Goal: Information Seeking & Learning: Learn about a topic

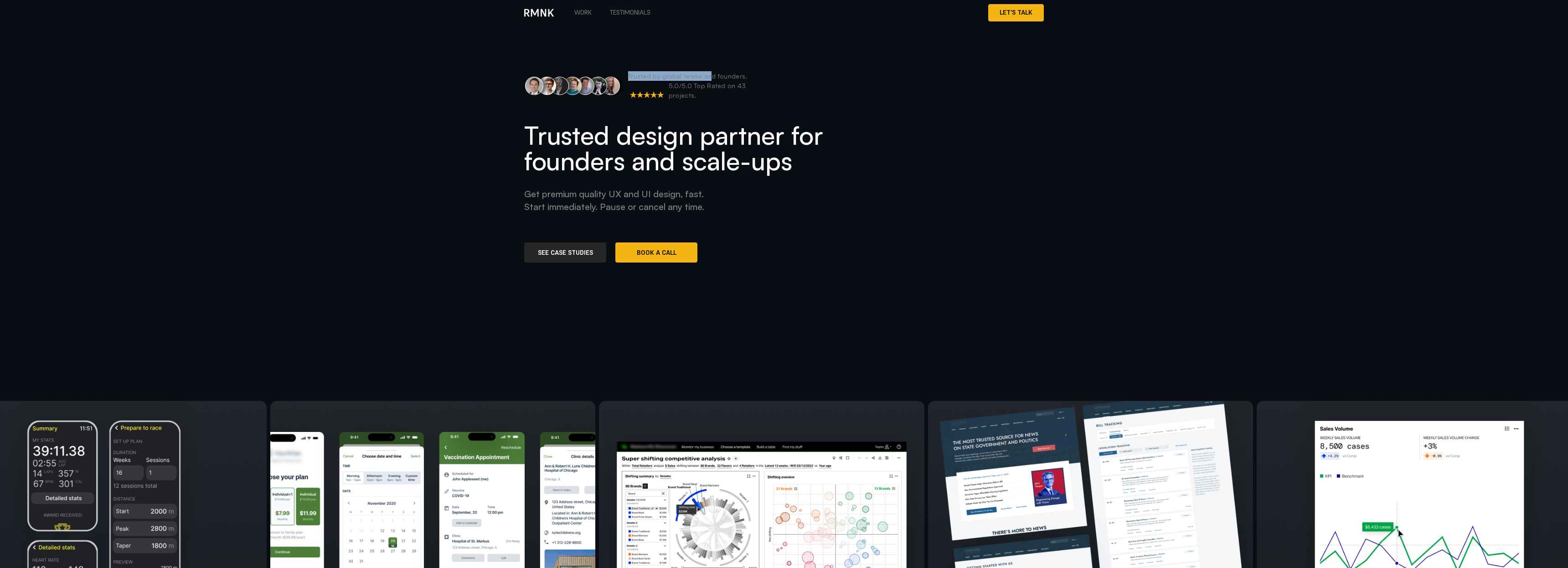
drag, startPoint x: 631, startPoint y: 78, endPoint x: 704, endPoint y: 80, distance: 73.0
click at [705, 80] on p "Trusted by global teams and founders." at bounding box center [688, 76] width 119 height 9
click at [689, 93] on p "5.0/5.0 Top Rated on 43 projects." at bounding box center [721, 90] width 105 height 19
drag, startPoint x: 735, startPoint y: 91, endPoint x: 741, endPoint y: 91, distance: 6.0
click at [741, 91] on p "5.0/5.0 Top Rated on 43 projects." at bounding box center [721, 90] width 105 height 19
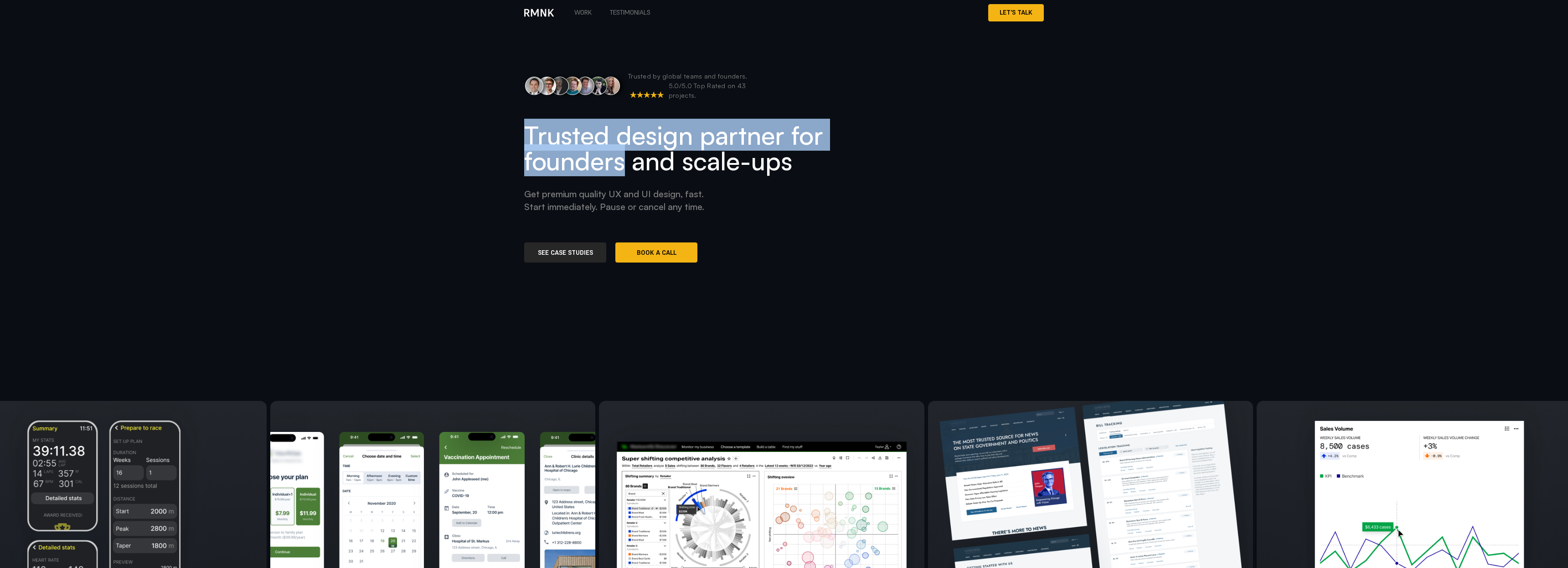
drag, startPoint x: 530, startPoint y: 133, endPoint x: 625, endPoint y: 155, distance: 97.5
click at [625, 155] on h1 "Trusted design partner for founders and scale-ups" at bounding box center [680, 147] width 312 height 51
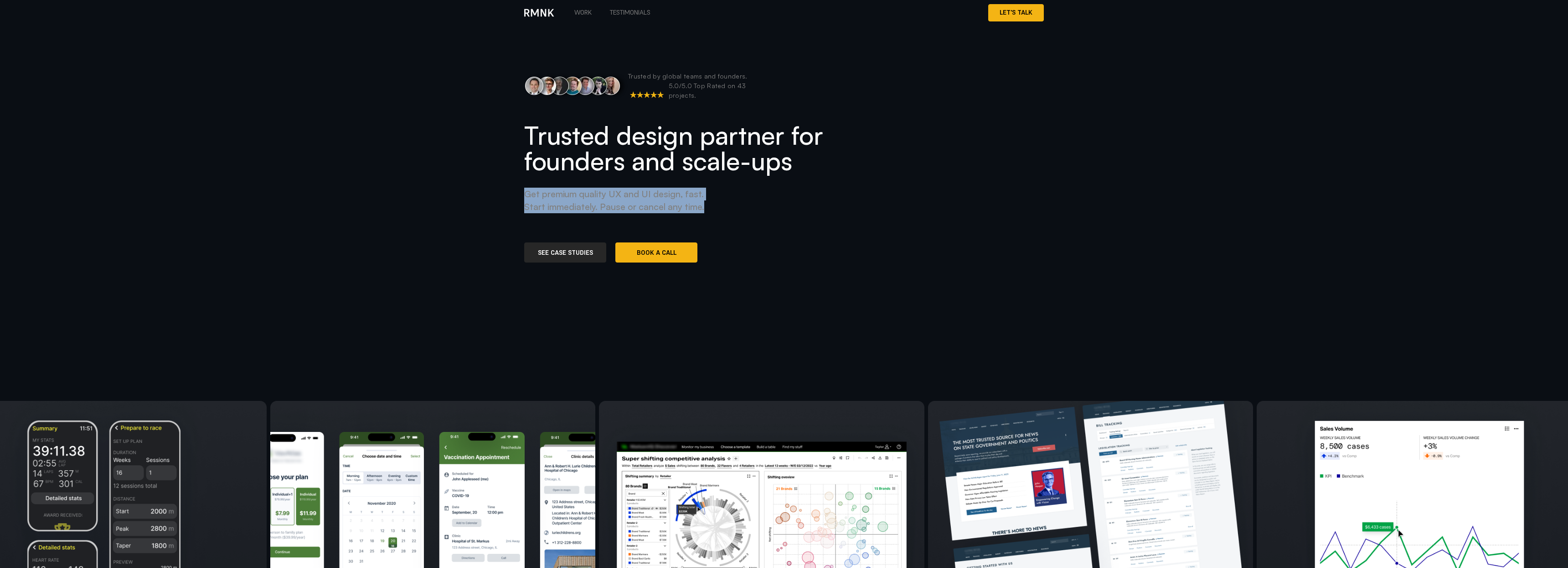
drag, startPoint x: 524, startPoint y: 192, endPoint x: 705, endPoint y: 207, distance: 181.6
click at [705, 207] on p "Get premium quality UX and UI design, fast. Start immediately. Pause or cancel …" at bounding box center [624, 200] width 200 height 26
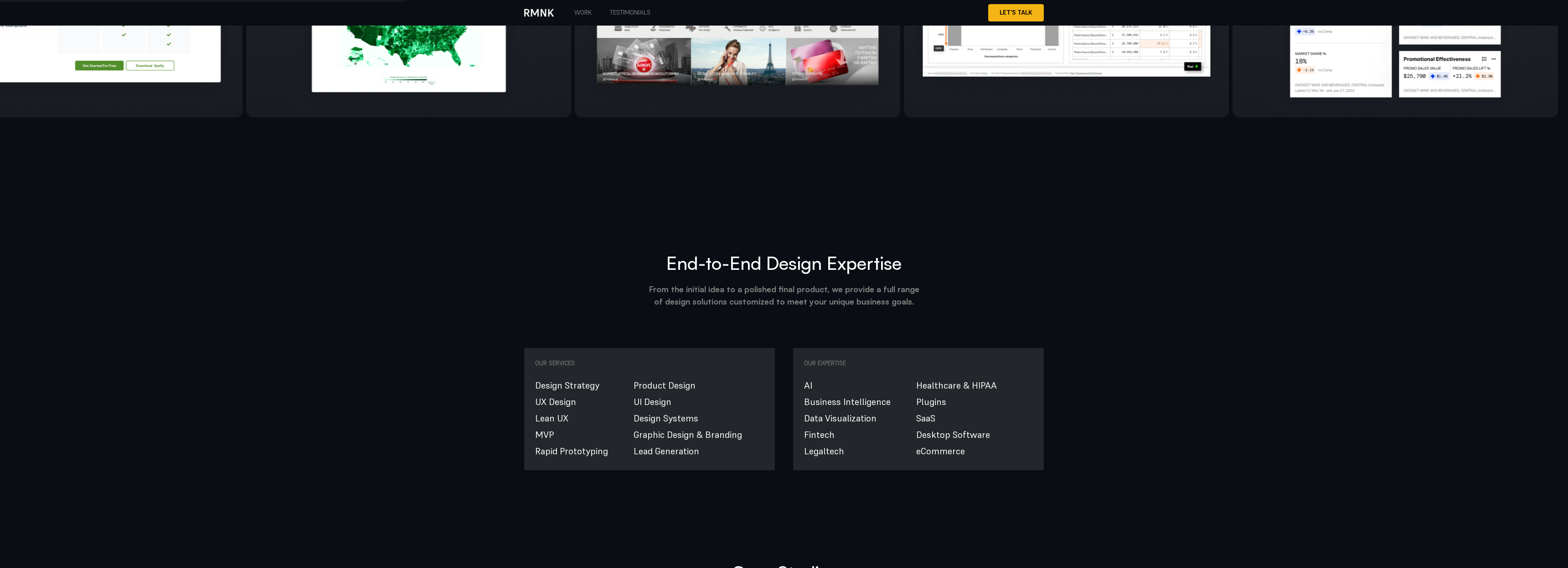
scroll to position [798, 0]
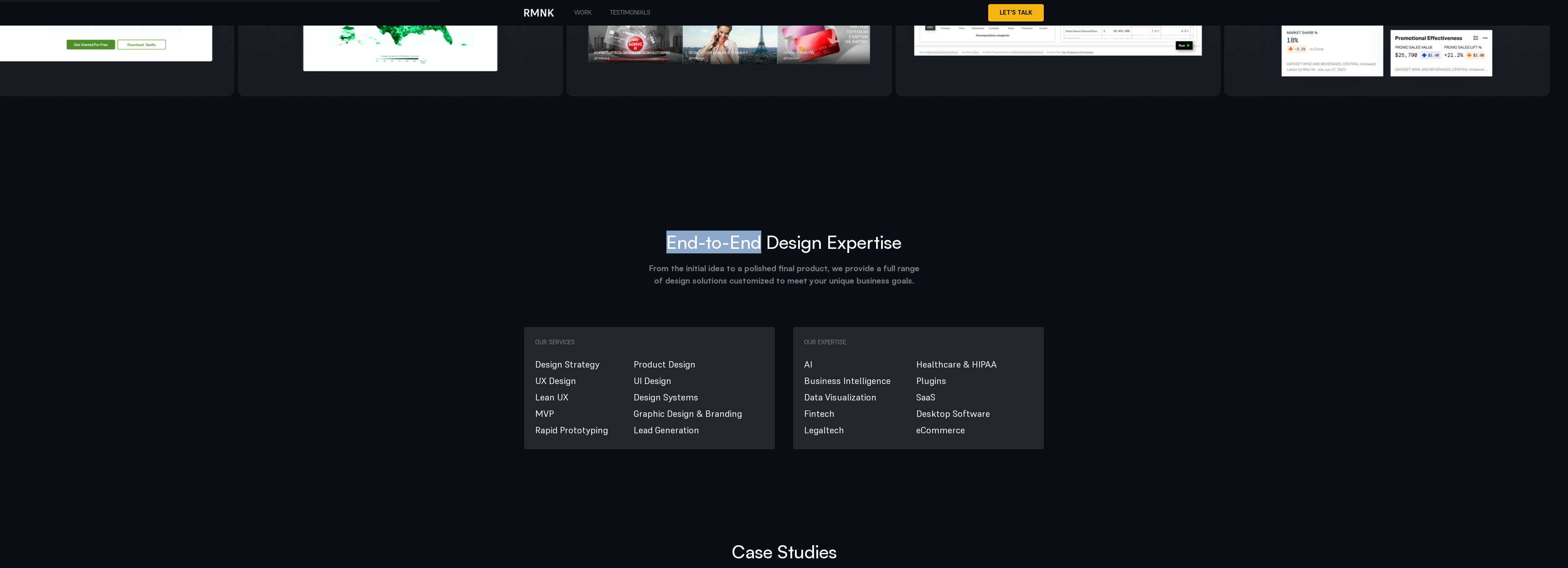
drag, startPoint x: 668, startPoint y: 76, endPoint x: 756, endPoint y: 71, distance: 88.1
click at [756, 231] on h2 "End-to-End Design Expertise" at bounding box center [784, 241] width 520 height 22
drag, startPoint x: 683, startPoint y: 104, endPoint x: 764, endPoint y: 104, distance: 81.0
click at [765, 262] on p "From the initial idea to a polished final product, we provide a full range of d…" at bounding box center [784, 274] width 274 height 25
click at [764, 262] on p "From the initial idea to a polished final product, we provide a full range of d…" at bounding box center [784, 274] width 274 height 25
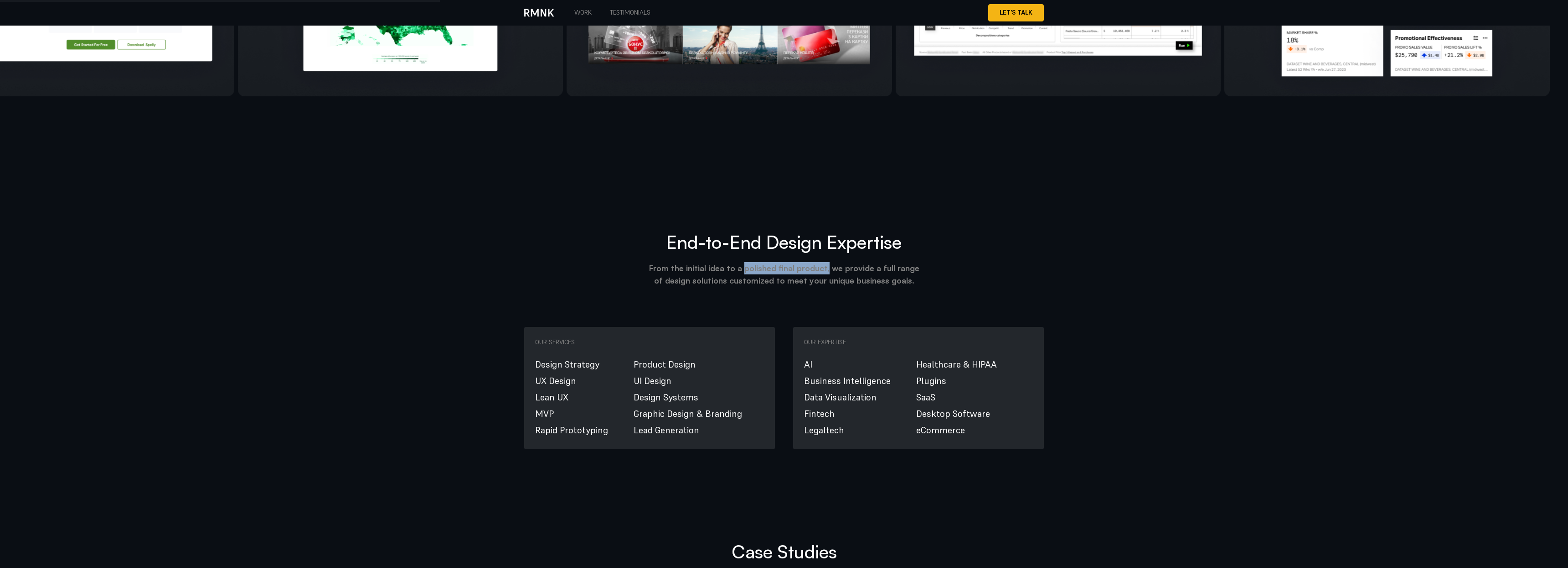
drag, startPoint x: 745, startPoint y: 101, endPoint x: 828, endPoint y: 104, distance: 83.1
click at [765, 262] on p "From the initial idea to a polished final product, we provide a full range of d…" at bounding box center [784, 274] width 274 height 25
drag, startPoint x: 667, startPoint y: 115, endPoint x: 888, endPoint y: 116, distance: 221.0
click at [765, 262] on p "From the initial idea to a polished final product, we provide a full range of d…" at bounding box center [784, 274] width 274 height 25
click at [690, 337] on h3 "Our Services" at bounding box center [649, 342] width 229 height 9
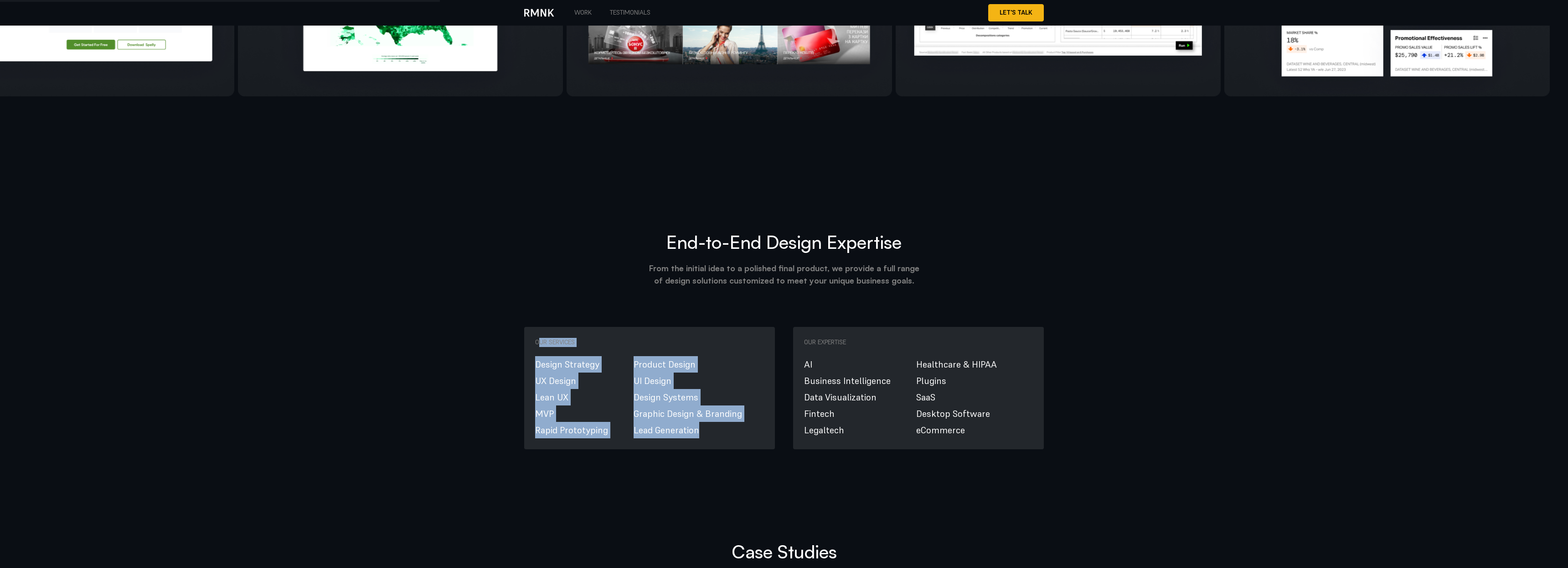
drag, startPoint x: 537, startPoint y: 179, endPoint x: 731, endPoint y: 268, distance: 213.4
click at [731, 327] on div "Our Services Design Strategy UX Design Lean UX MVP Rapid Prototyping Product De…" at bounding box center [649, 388] width 251 height 122
click at [725, 422] on li "Lead Generation" at bounding box center [688, 429] width 108 height 16
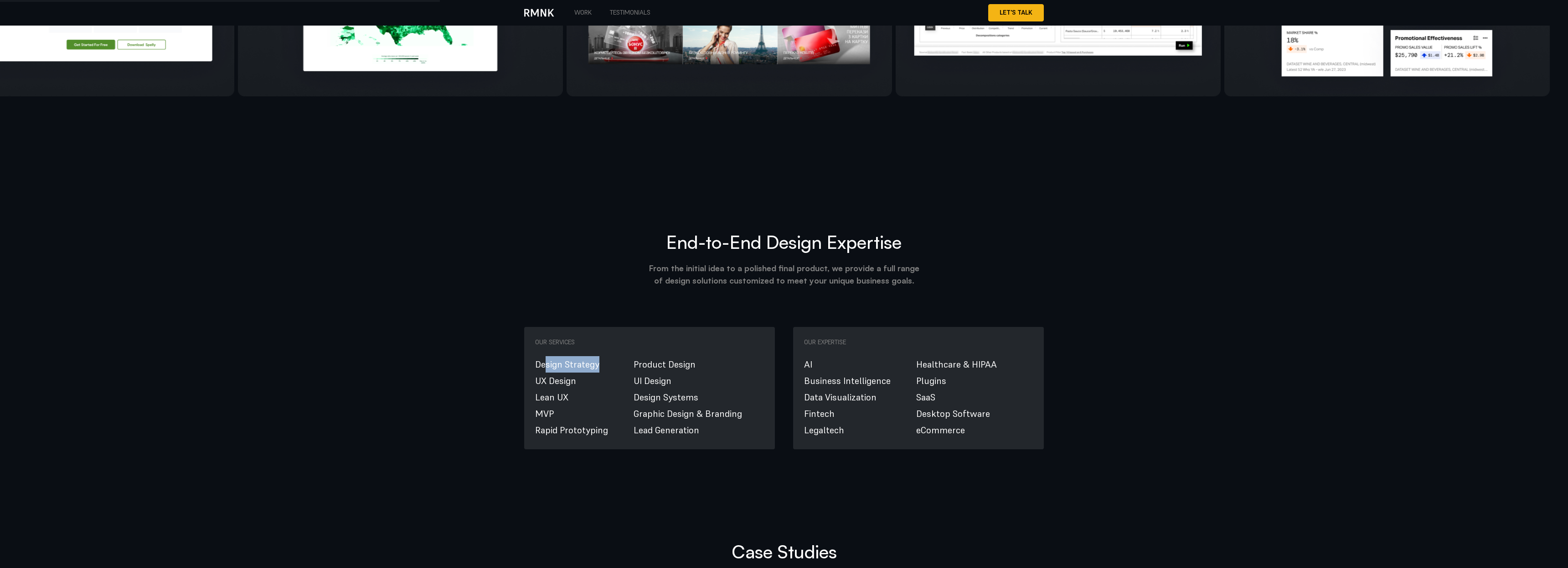
drag, startPoint x: 605, startPoint y: 199, endPoint x: 544, endPoint y: 200, distance: 61.0
click at [546, 356] on li "Design Strategy" at bounding box center [571, 364] width 73 height 16
drag, startPoint x: 581, startPoint y: 218, endPoint x: 540, endPoint y: 220, distance: 41.0
click at [540, 372] on li "UX Design" at bounding box center [571, 380] width 73 height 16
drag, startPoint x: 553, startPoint y: 248, endPoint x: 544, endPoint y: 248, distance: 9.0
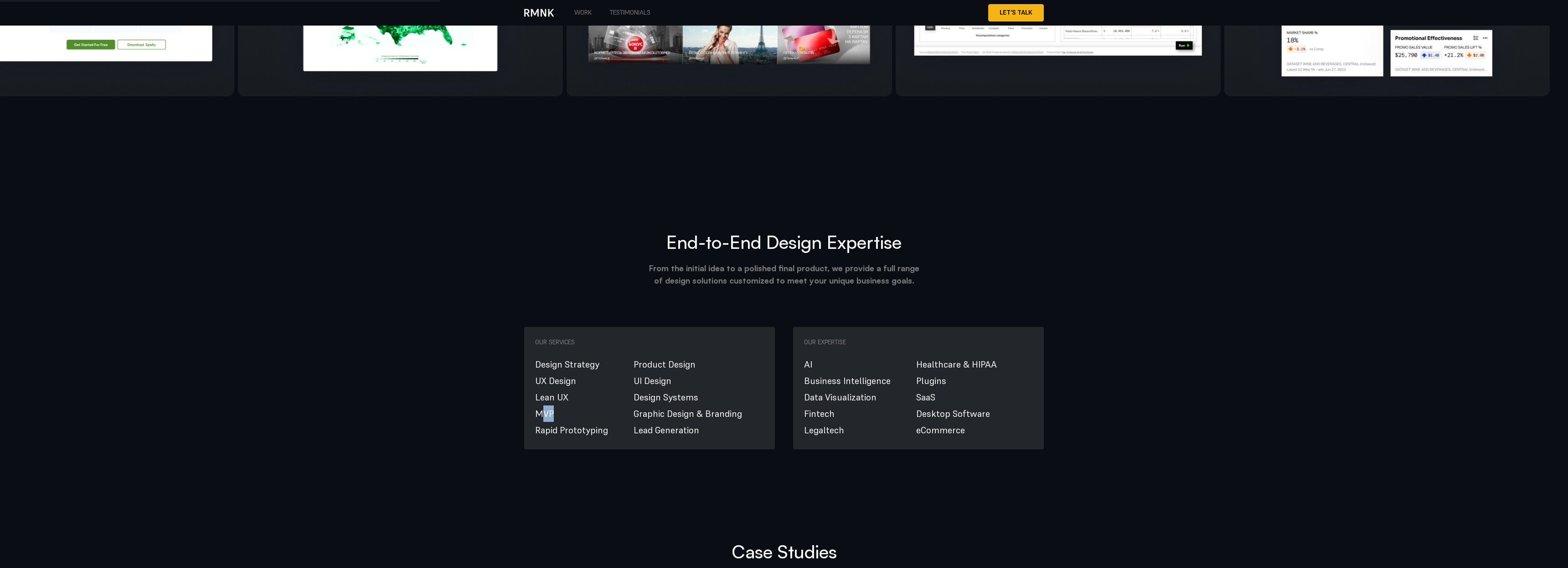
click at [544, 405] on span "MVP" at bounding box center [544, 413] width 19 height 16
drag, startPoint x: 605, startPoint y: 265, endPoint x: 571, endPoint y: 263, distance: 34.1
click at [578, 422] on span "Rapid Prototyping" at bounding box center [571, 429] width 73 height 16
drag, startPoint x: 643, startPoint y: 196, endPoint x: 656, endPoint y: 264, distance: 69.2
click at [656, 356] on ul "Product Design UI Design Design Systems Graphic Design & Branding Lead Generati…" at bounding box center [688, 397] width 108 height 82
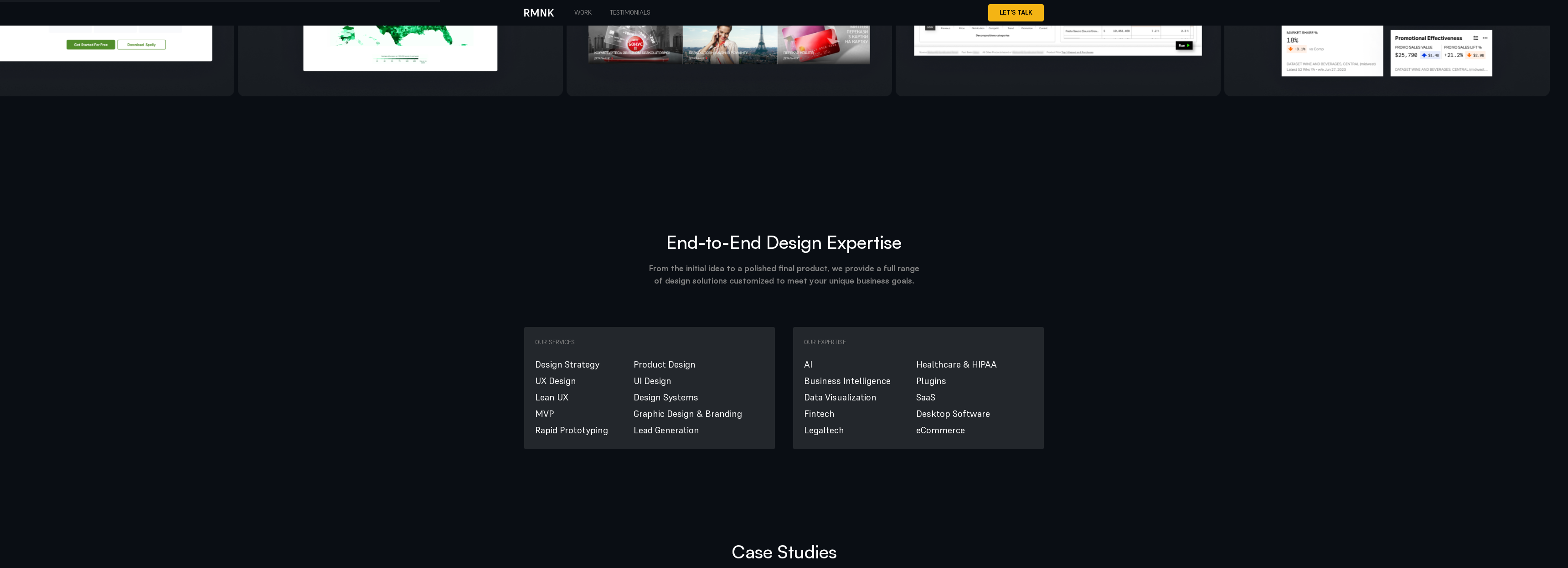
click at [765, 337] on h3 "Our Expertise" at bounding box center [919, 342] width 229 height 9
drag, startPoint x: 815, startPoint y: 196, endPoint x: 803, endPoint y: 197, distance: 12.0
click at [765, 356] on li "AI" at bounding box center [847, 364] width 87 height 16
drag, startPoint x: 805, startPoint y: 216, endPoint x: 896, endPoint y: 217, distance: 91.0
click at [765, 356] on div "AI Business Intelligence Data Visualization Fintech Legaltech Healthcare & HIPA…" at bounding box center [919, 397] width 229 height 82
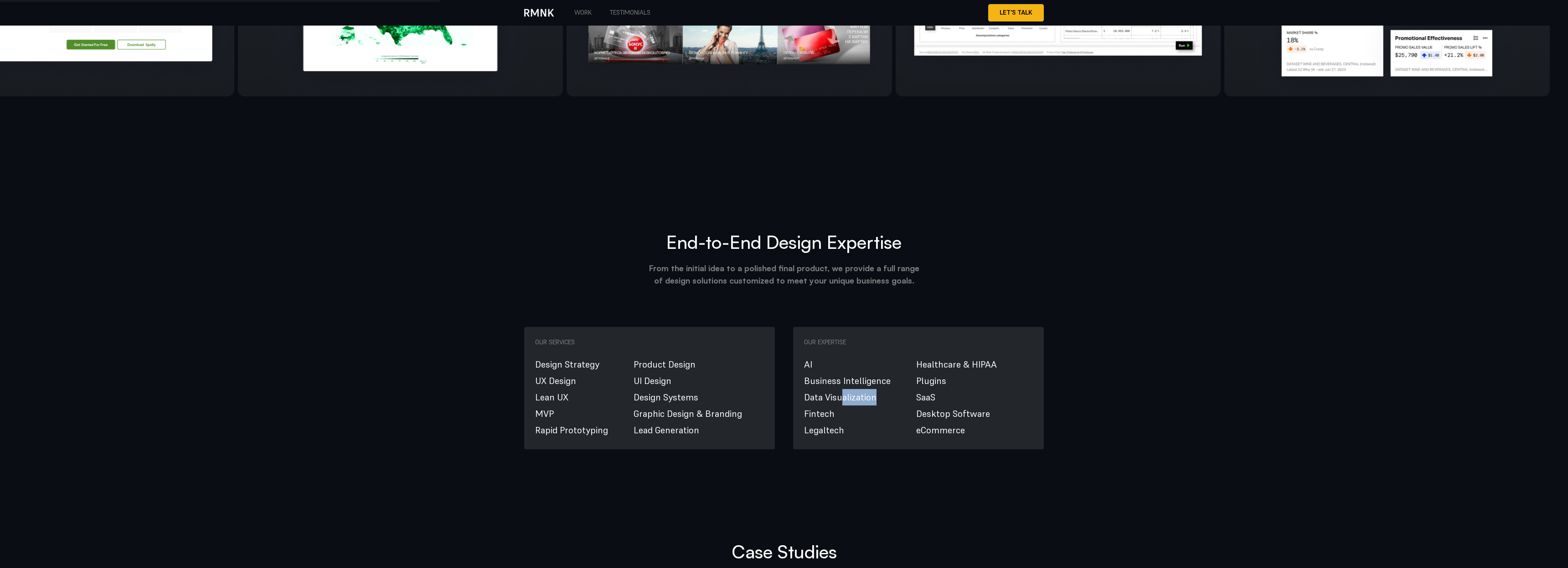
drag, startPoint x: 879, startPoint y: 238, endPoint x: 838, endPoint y: 233, distance: 41.3
click at [765, 388] on li "Data Visualization" at bounding box center [847, 396] width 87 height 16
click at [765, 405] on span "Fintech" at bounding box center [820, 413] width 31 height 16
click at [765, 422] on span "Legaltech" at bounding box center [824, 429] width 40 height 16
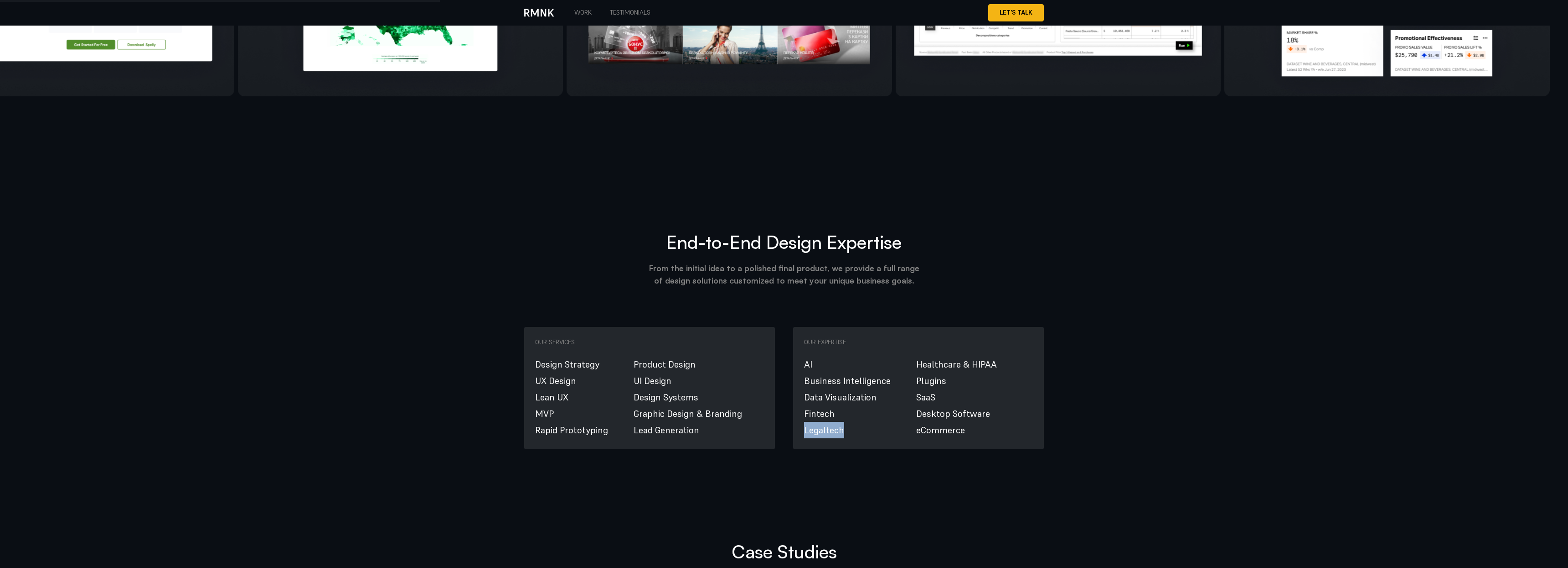
click at [765, 422] on span "Legaltech" at bounding box center [824, 429] width 40 height 16
click at [765, 356] on span "Healthcare & HIPAA" at bounding box center [956, 364] width 80 height 16
click at [765, 372] on span "Plugins" at bounding box center [931, 380] width 30 height 16
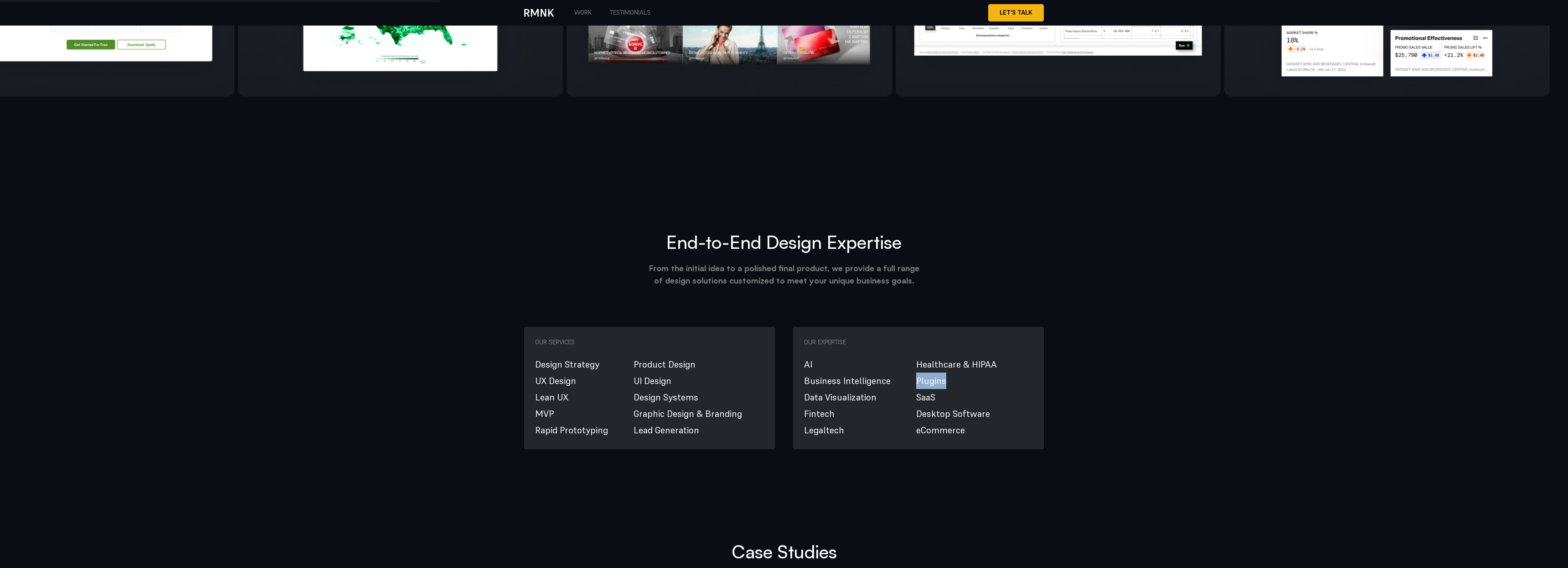
click at [765, 372] on span "Plugins" at bounding box center [931, 380] width 30 height 16
click at [765, 388] on span "SaaS" at bounding box center [925, 396] width 19 height 16
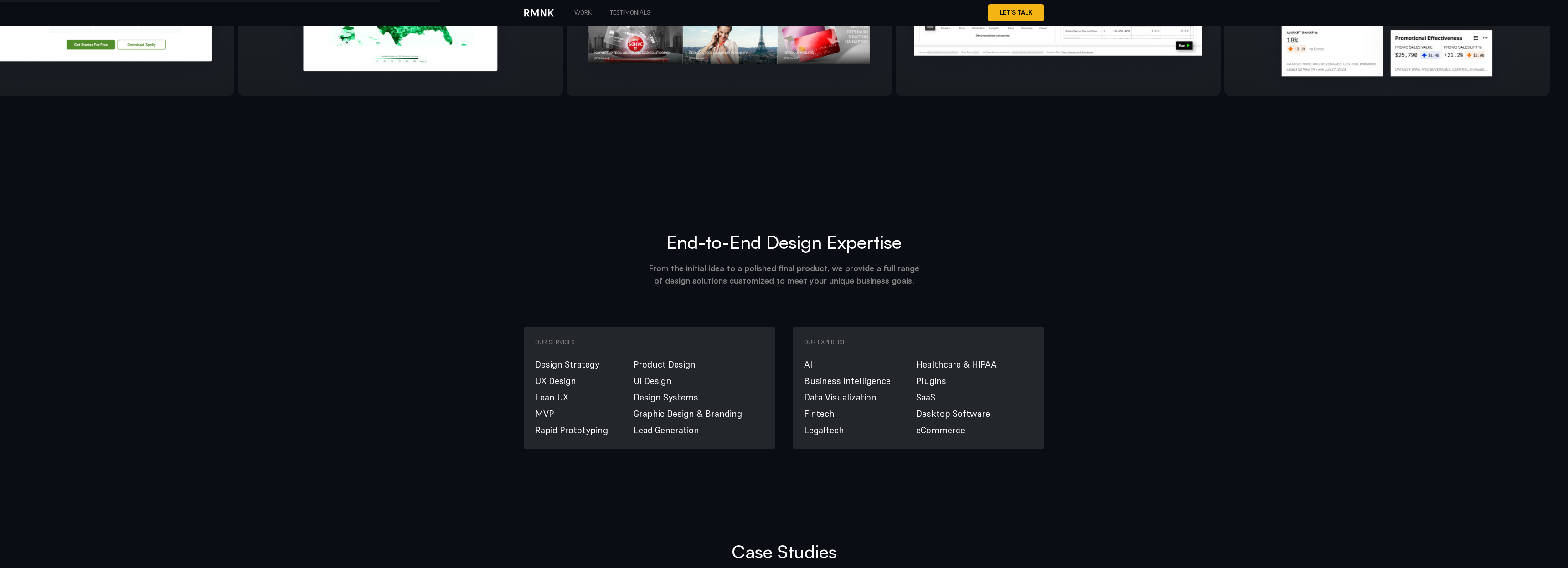
click at [765, 405] on span "Desktop Software" at bounding box center [953, 413] width 74 height 16
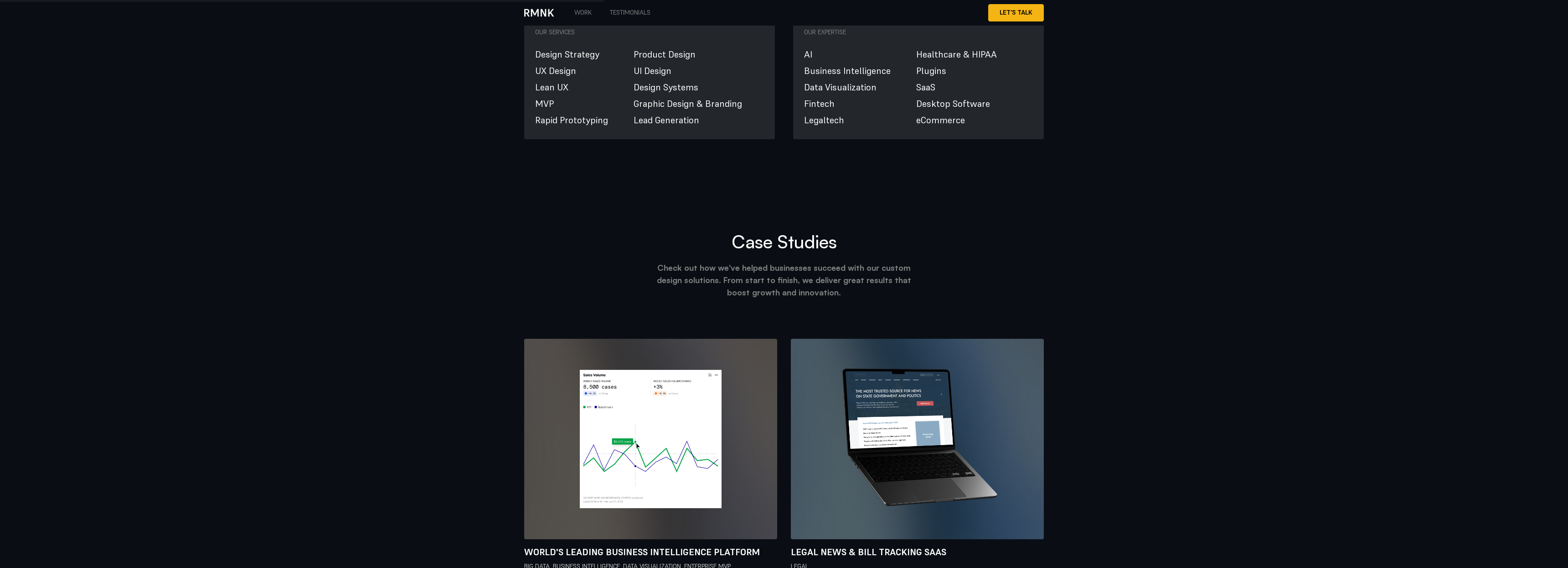
scroll to position [1124, 0]
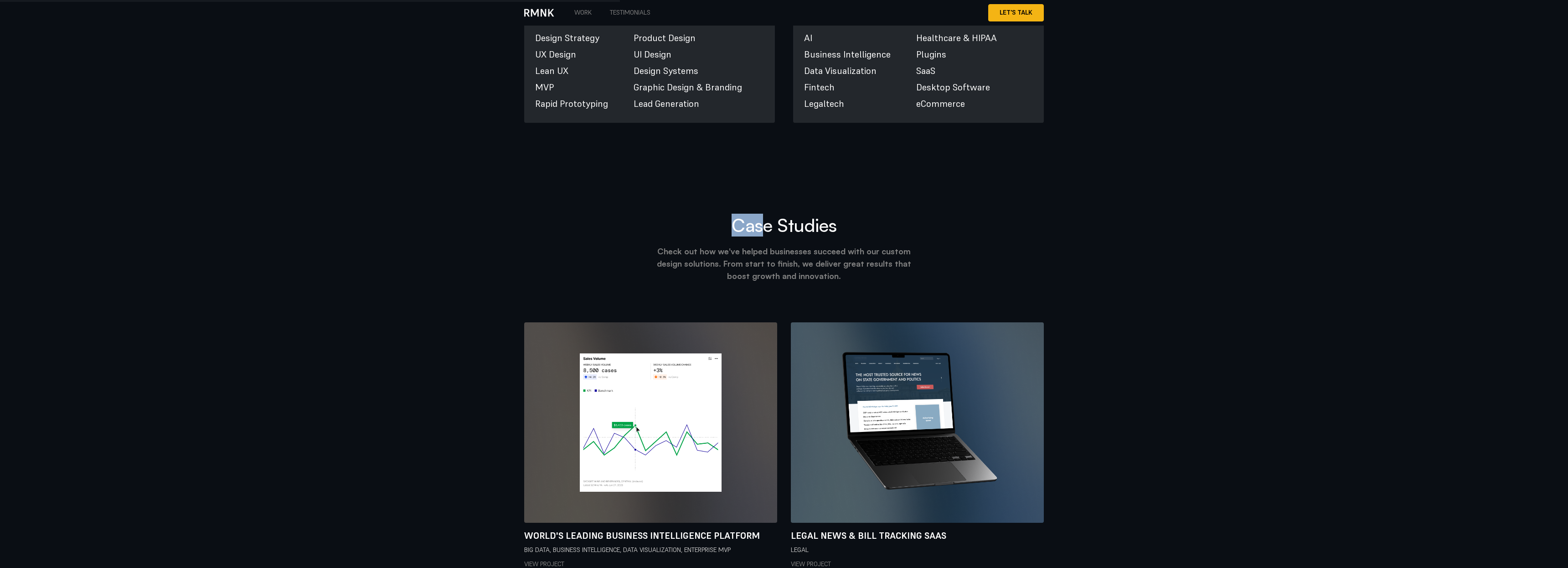
drag, startPoint x: 729, startPoint y: 62, endPoint x: 768, endPoint y: 73, distance: 40.5
click at [758, 214] on h2 "Case Studies" at bounding box center [784, 225] width 520 height 22
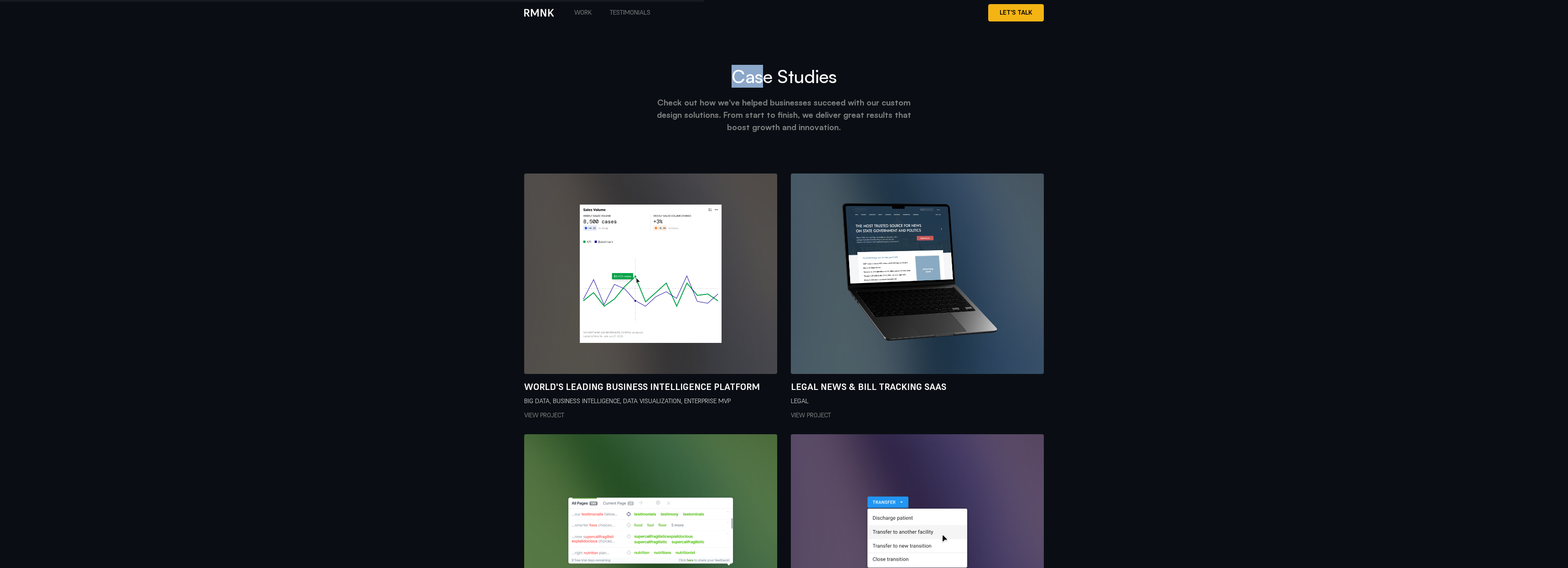
scroll to position [1261, 0]
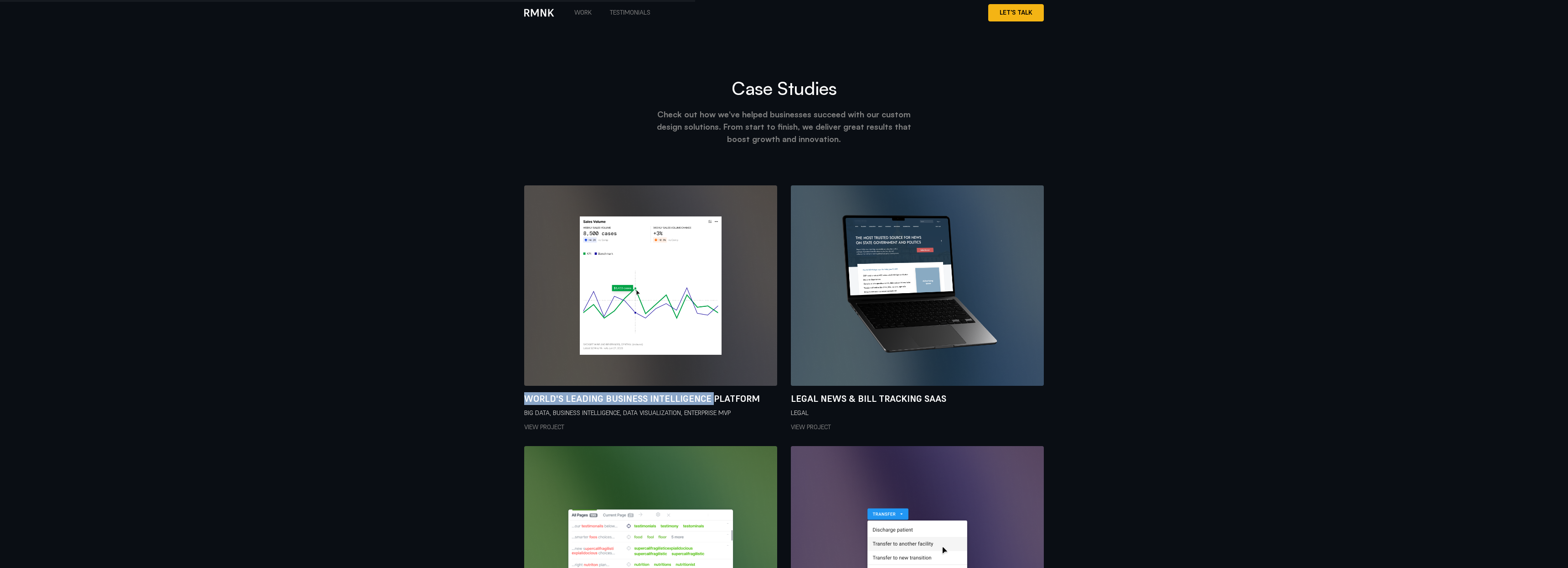
drag, startPoint x: 510, startPoint y: 231, endPoint x: 712, endPoint y: 238, distance: 202.1
click at [712, 238] on div "Case Studies Check out how we've helped businesses succeed with our custom desi…" at bounding box center [784, 552] width 1568 height 1040
click at [765, 231] on div "Case Studies Check out how we've helped businesses succeed with our custom desi…" at bounding box center [784, 552] width 1568 height 1040
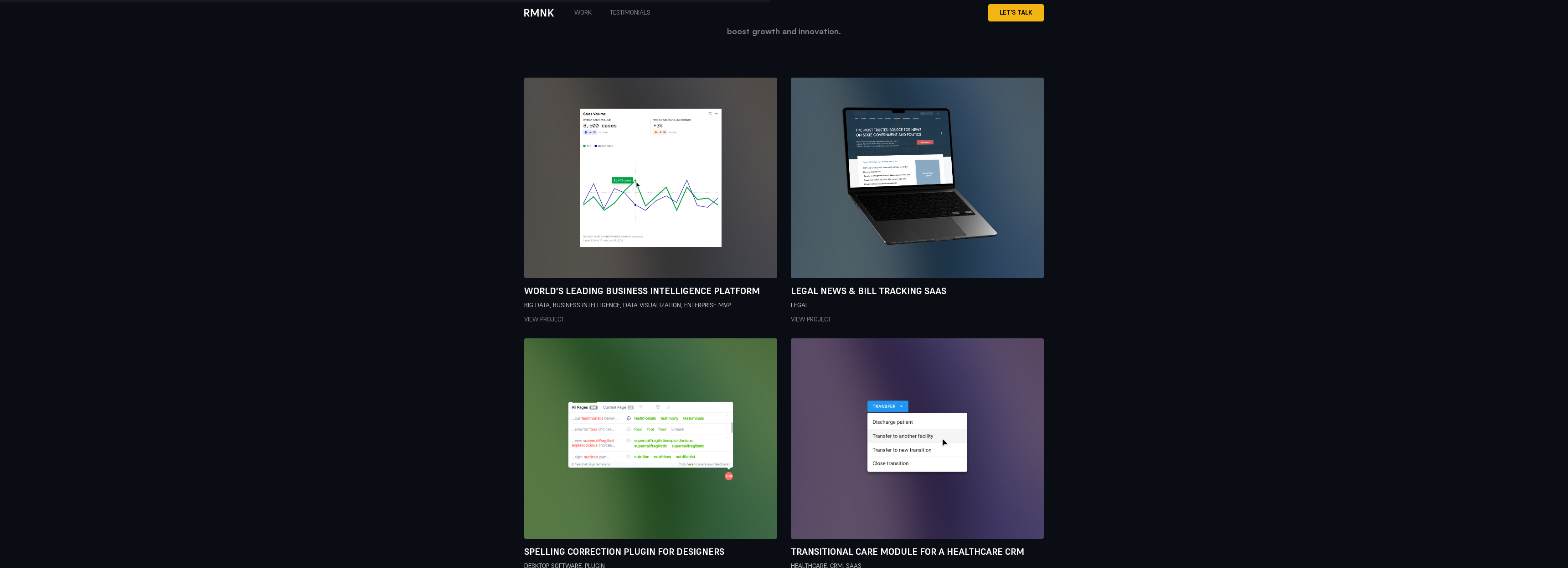
scroll to position [1422, 0]
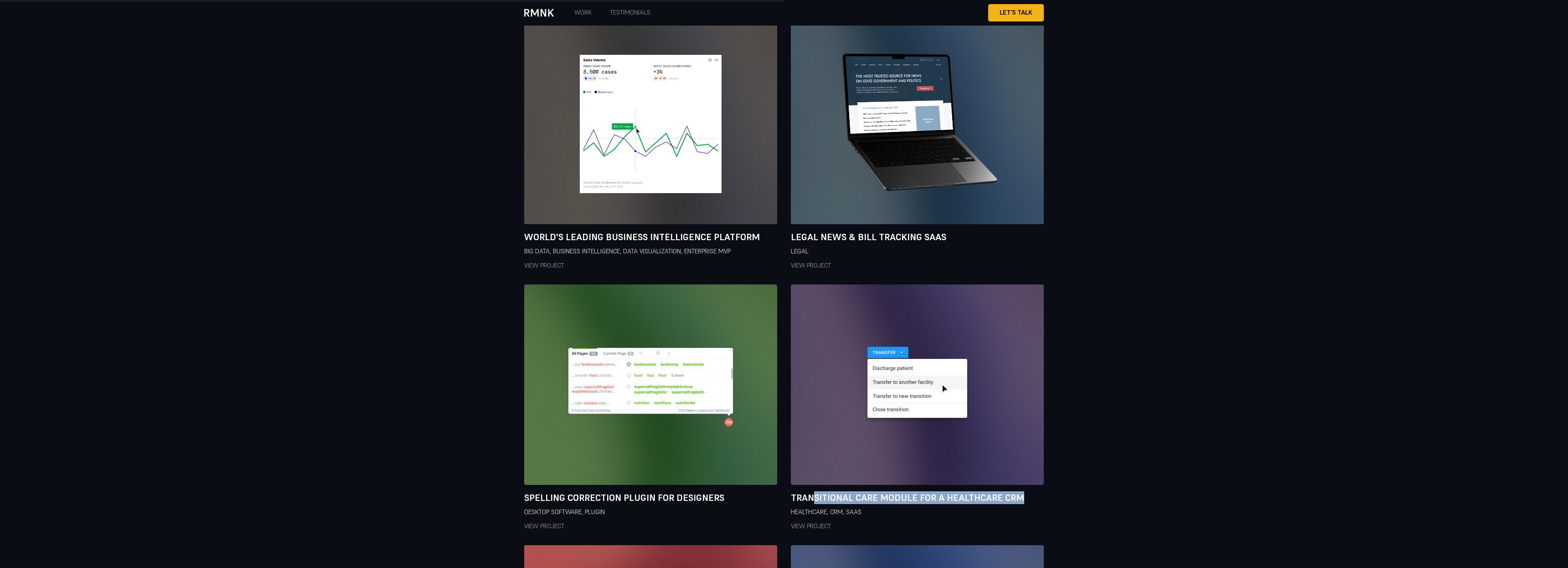
drag, startPoint x: 1053, startPoint y: 333, endPoint x: 809, endPoint y: 337, distance: 244.0
click at [765, 332] on div "Case Studies Check out how we've helped businesses succeed with our custom desi…" at bounding box center [784, 390] width 1568 height 1040
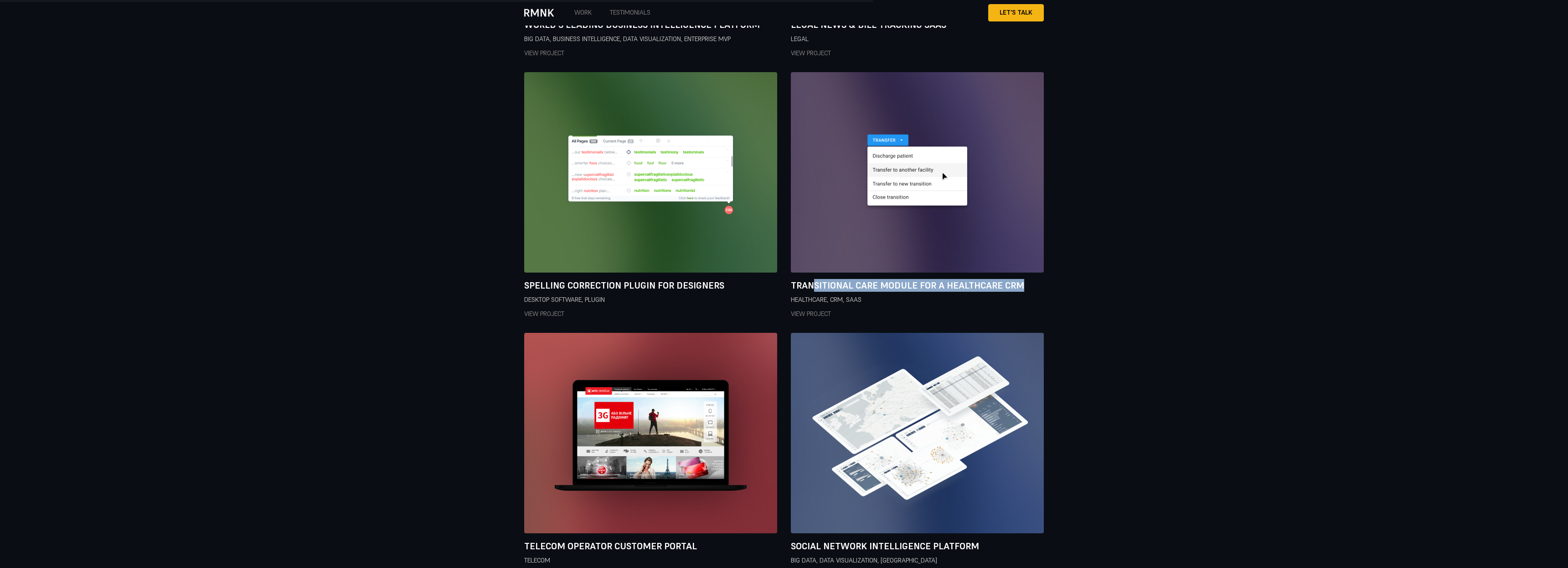
scroll to position [1656, 0]
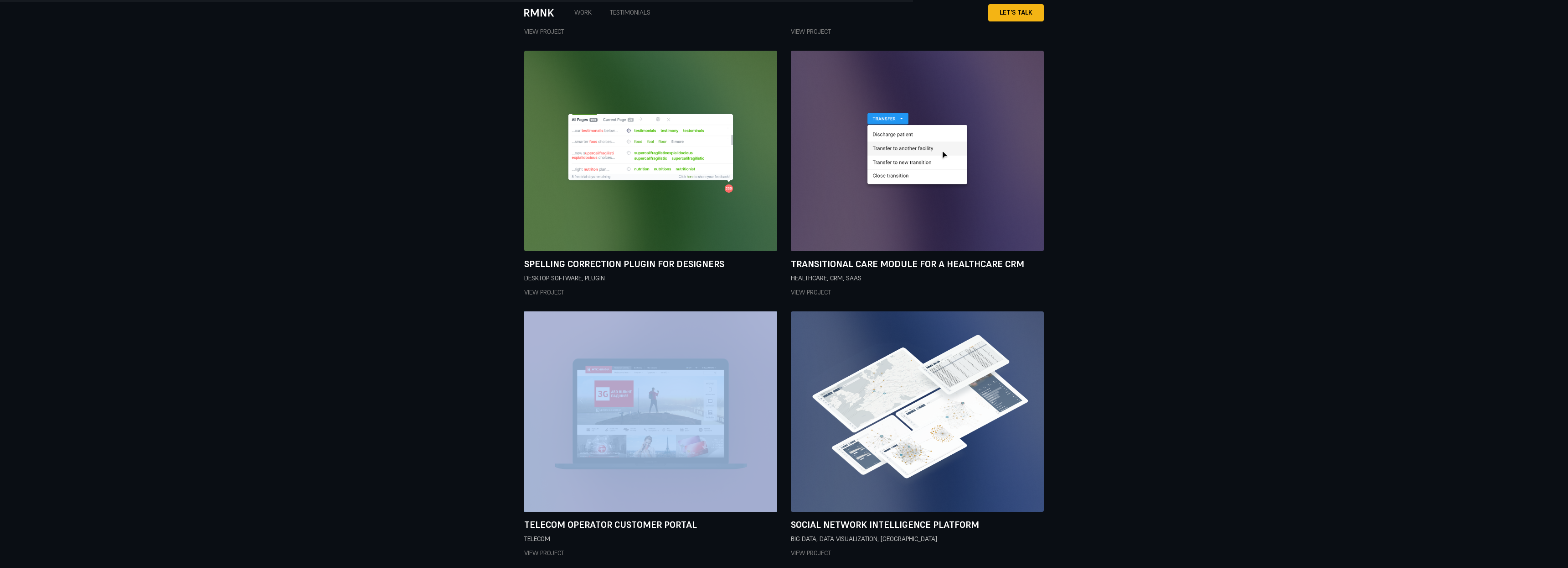
drag, startPoint x: 506, startPoint y: 358, endPoint x: 677, endPoint y: 350, distance: 171.2
click at [677, 350] on div "Case Studies Check out how we've helped businesses succeed with our custom desi…" at bounding box center [784, 156] width 1568 height 1040
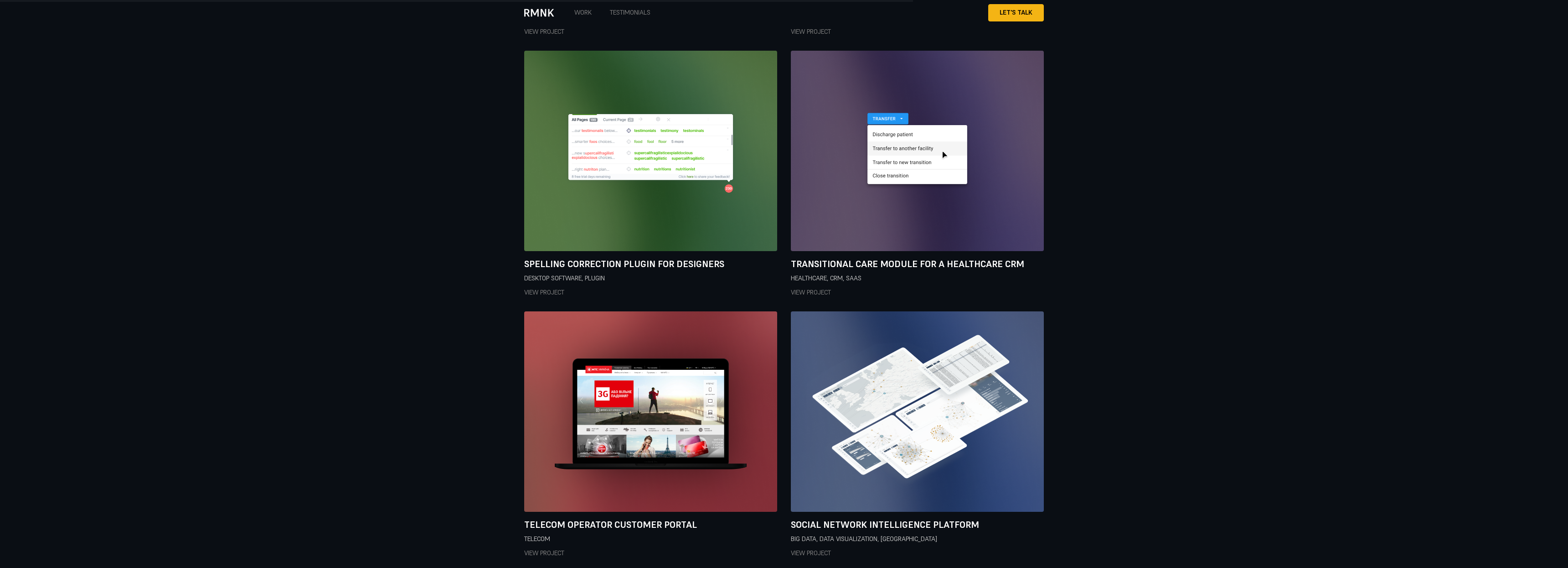
click at [765, 357] on div "World's Leading Business Intelligence Platform​ Big Data, Business Intelligence…" at bounding box center [784, 174] width 520 height 768
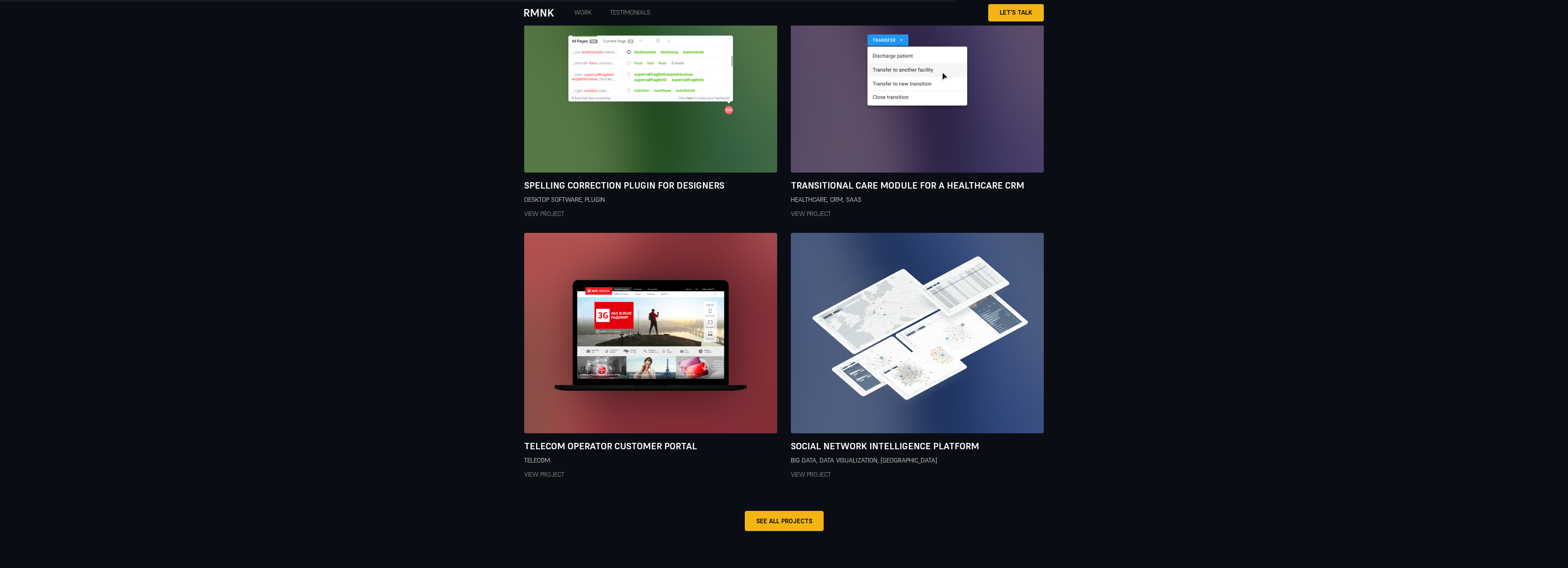
scroll to position [1741, 0]
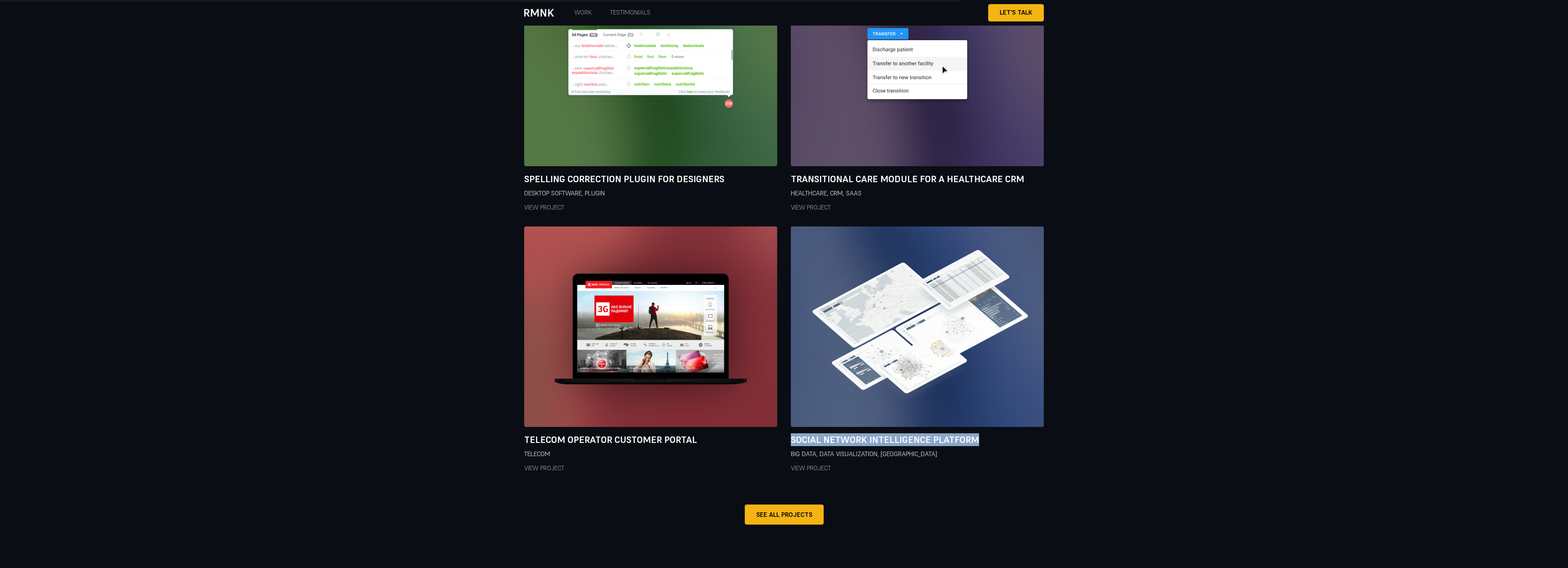
drag, startPoint x: 787, startPoint y: 272, endPoint x: 958, endPoint y: 282, distance: 171.3
click at [765, 282] on div "World's Leading Business Intelligence Platform​ Big Data, Business Intelligence…" at bounding box center [784, 89] width 520 height 768
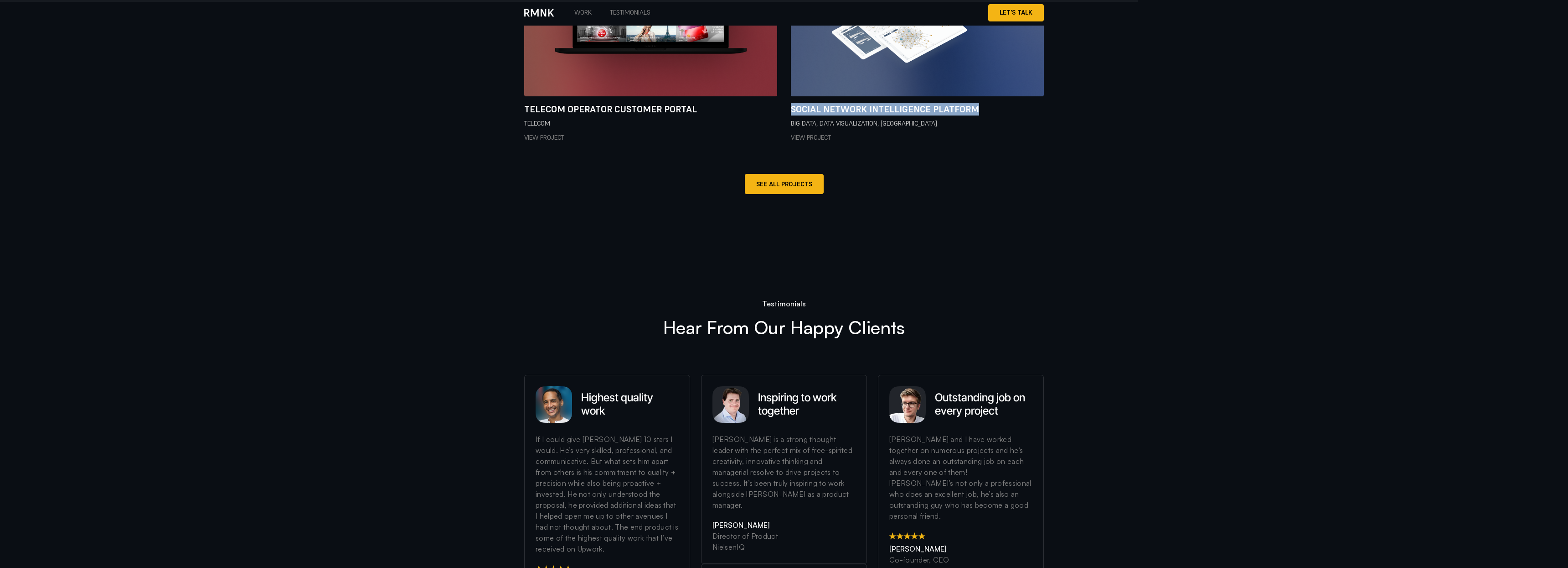
scroll to position [2092, 0]
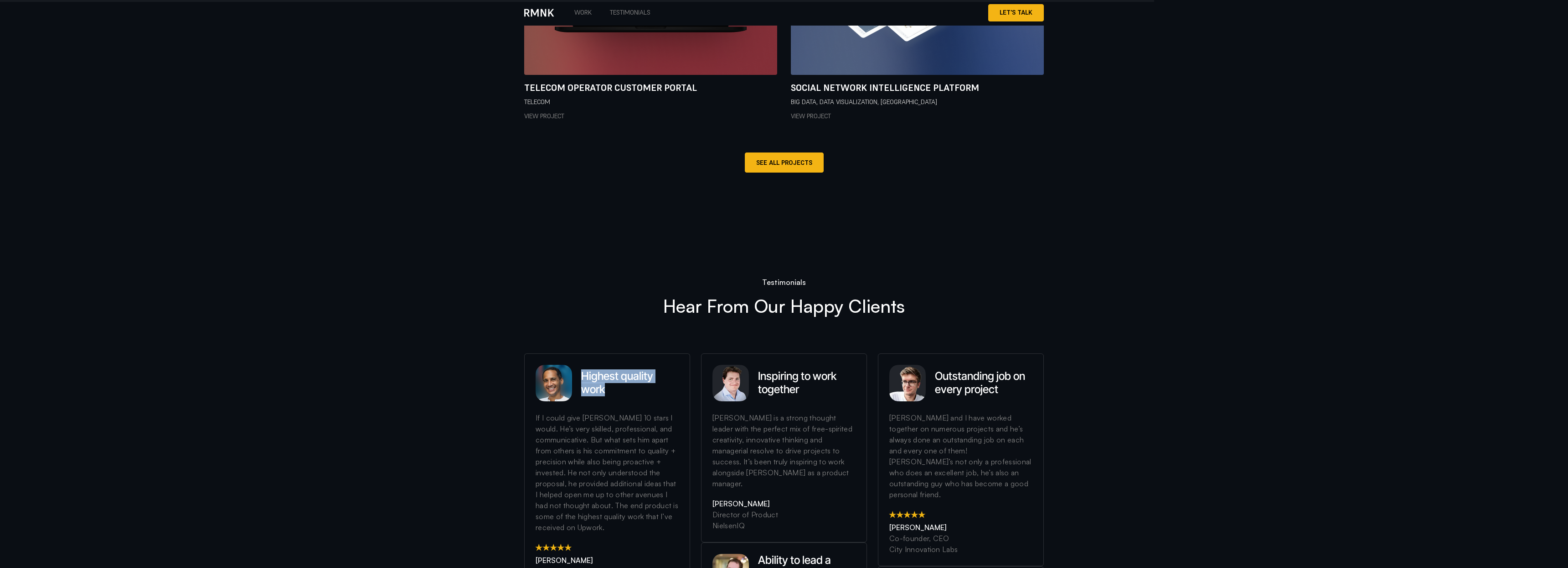
drag, startPoint x: 584, startPoint y: 208, endPoint x: 630, endPoint y: 224, distance: 48.7
click at [632, 370] on h3 "Highest quality work" at bounding box center [630, 383] width 97 height 26
click at [630, 370] on h3 "Highest quality work" at bounding box center [630, 383] width 97 height 26
drag, startPoint x: 537, startPoint y: 252, endPoint x: 604, endPoint y: 249, distance: 67.1
click at [604, 412] on div "If I could give [PERSON_NAME] 10 stars I would. He’s very skilled, professional…" at bounding box center [607, 476] width 143 height 129
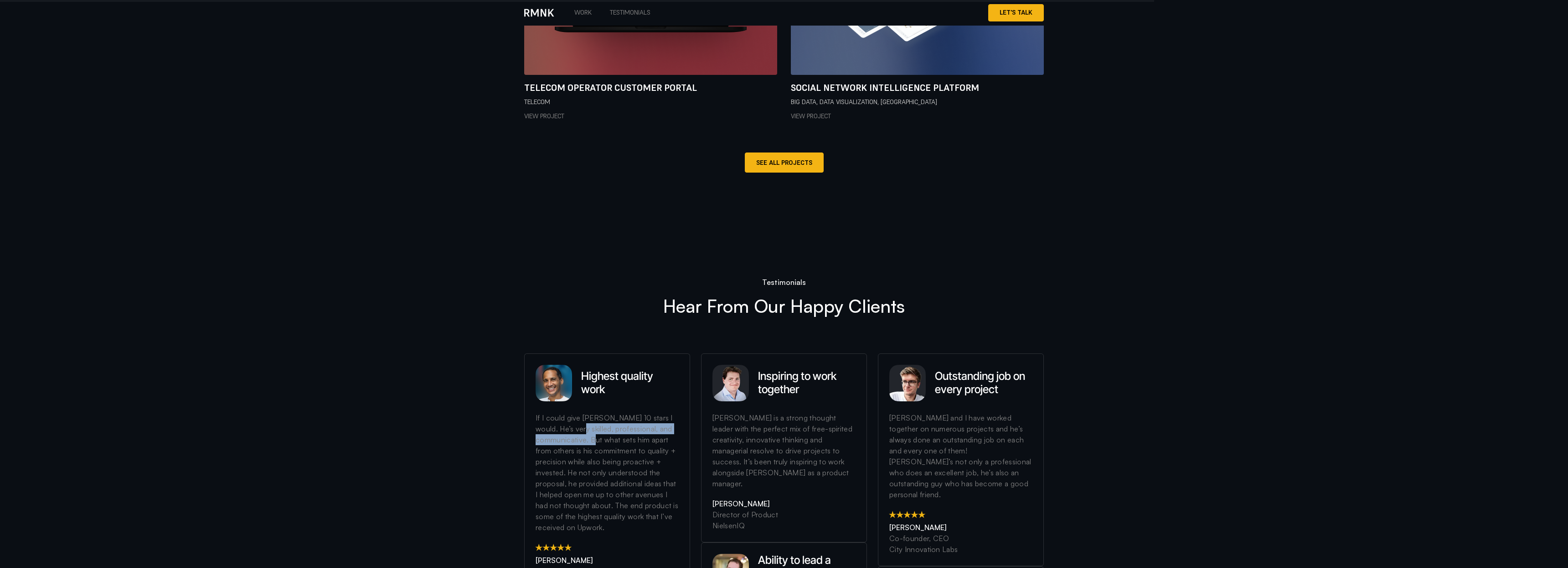
drag, startPoint x: 535, startPoint y: 261, endPoint x: 584, endPoint y: 271, distance: 50.0
click at [584, 353] on div "Highest quality work If I could give [PERSON_NAME] 10 stars I would. He’s very …" at bounding box center [607, 475] width 166 height 245
click at [588, 412] on div "If I could give [PERSON_NAME] 10 stars I would. He’s very skilled, professional…" at bounding box center [607, 476] width 143 height 129
drag, startPoint x: 591, startPoint y: 272, endPoint x: 660, endPoint y: 276, distance: 69.1
click at [660, 412] on div "If I could give [PERSON_NAME] 10 stars I would. He’s very skilled, professional…" at bounding box center [607, 476] width 143 height 129
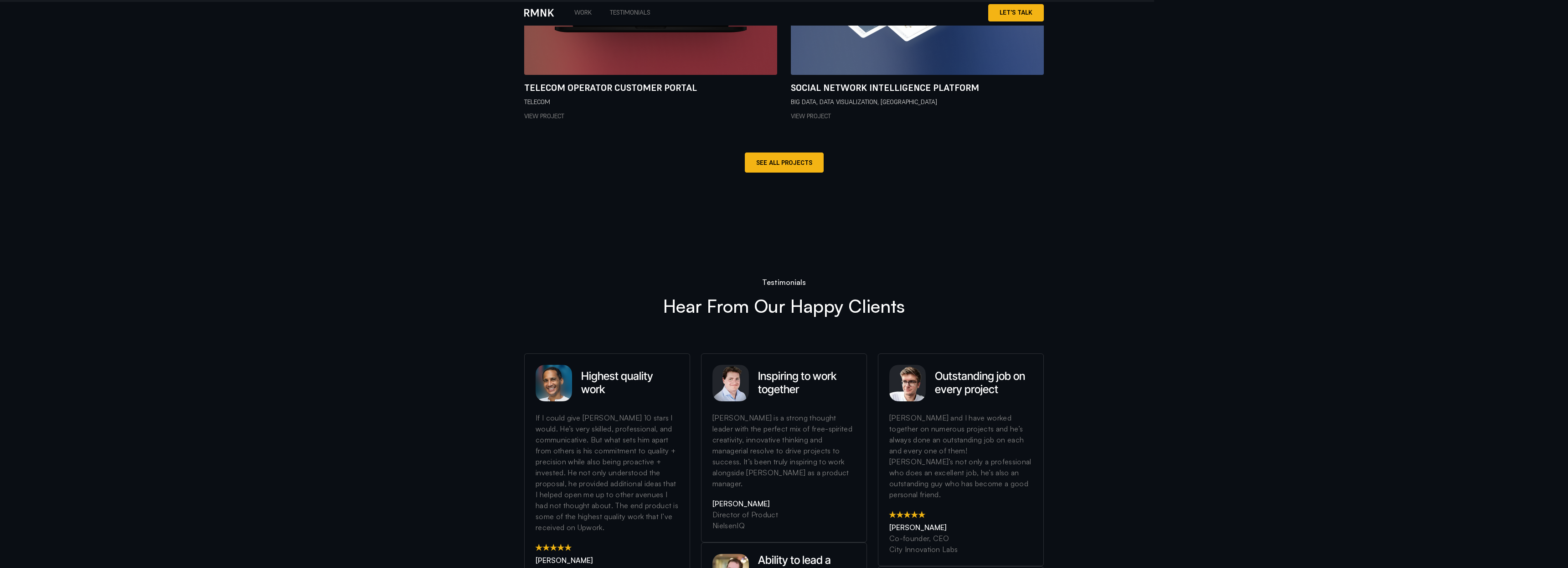
click at [596, 412] on div "If I could give [PERSON_NAME] 10 stars I would. He’s very skilled, professional…" at bounding box center [607, 476] width 143 height 129
drag, startPoint x: 591, startPoint y: 272, endPoint x: 591, endPoint y: 282, distance: 10.0
click at [591, 412] on div "If I could give [PERSON_NAME] 10 stars I would. He’s very skilled, professional…" at bounding box center [607, 476] width 143 height 129
click at [593, 412] on div "If I could give [PERSON_NAME] 10 stars I would. He’s very skilled, professional…" at bounding box center [607, 476] width 143 height 129
drag, startPoint x: 591, startPoint y: 284, endPoint x: 595, endPoint y: 281, distance: 5.0
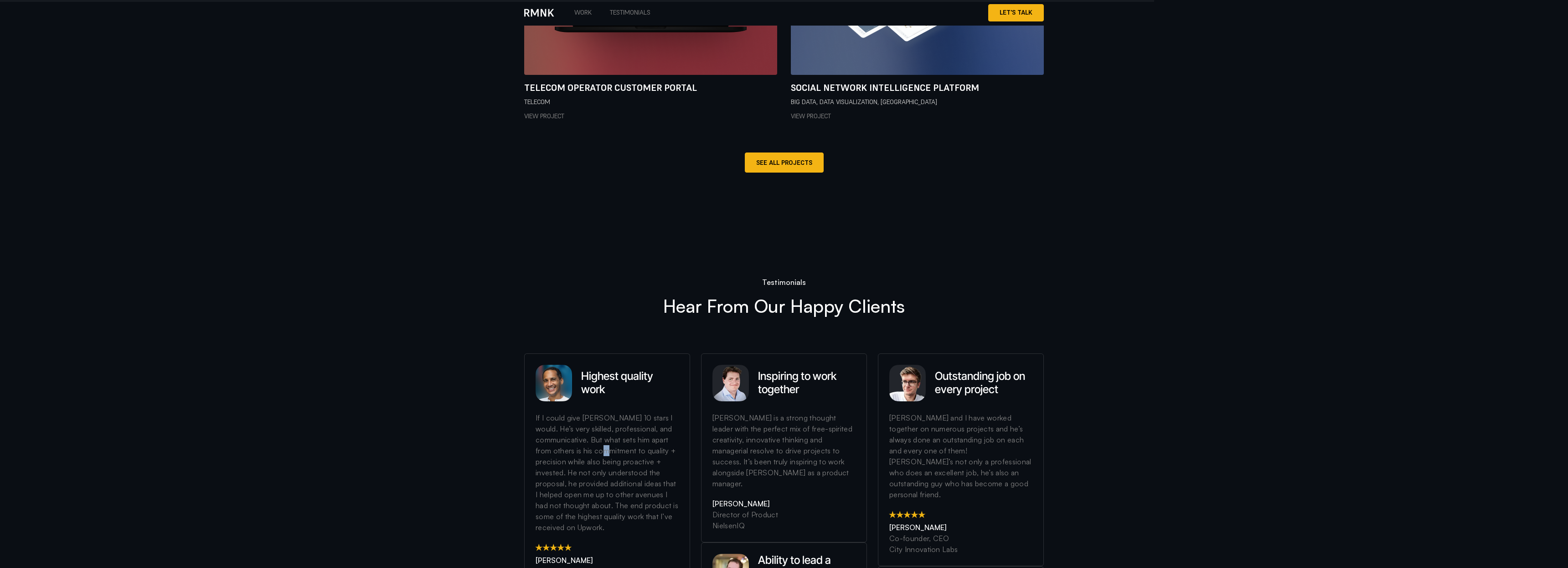
click at [595, 412] on div "If I could give [PERSON_NAME] 10 stars I would. He’s very skilled, professional…" at bounding box center [607, 476] width 143 height 129
drag, startPoint x: 570, startPoint y: 297, endPoint x: 612, endPoint y: 299, distance: 42.0
click at [612, 412] on div "If I could give [PERSON_NAME] 10 stars I would. He’s very skilled, professional…" at bounding box center [607, 476] width 143 height 129
drag, startPoint x: 566, startPoint y: 306, endPoint x: 544, endPoint y: 299, distance: 23.1
click at [544, 412] on div "If I could give [PERSON_NAME] 10 stars I would. He’s very skilled, professional…" at bounding box center [607, 476] width 143 height 129
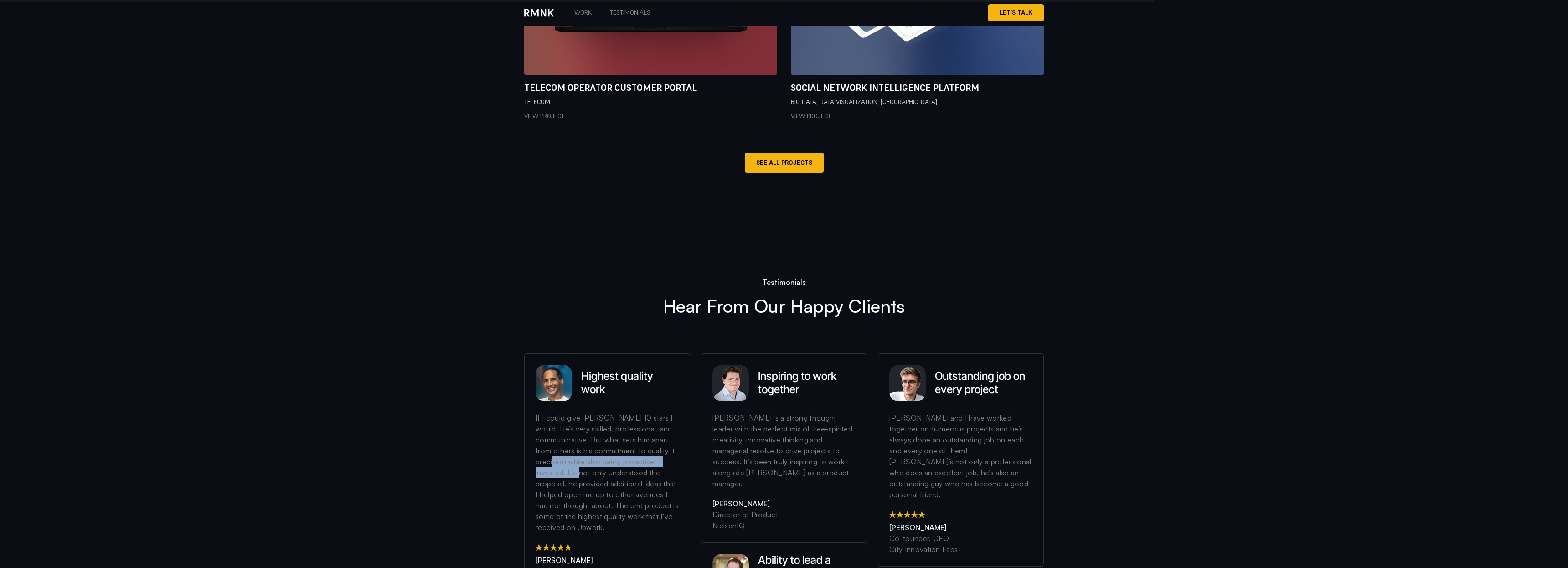
click at [544, 412] on div "If I could give [PERSON_NAME] 10 stars I would. He’s very skilled, professional…" at bounding box center [607, 476] width 143 height 129
drag, startPoint x: 569, startPoint y: 315, endPoint x: 604, endPoint y: 318, distance: 35.1
click at [604, 412] on div "If I could give [PERSON_NAME] 10 stars I would. He’s very skilled, professional…" at bounding box center [607, 476] width 143 height 129
click at [612, 412] on div "If I could give [PERSON_NAME] 10 stars I would. He’s very skilled, professional…" at bounding box center [607, 476] width 143 height 129
drag, startPoint x: 616, startPoint y: 337, endPoint x: 599, endPoint y: 361, distance: 29.4
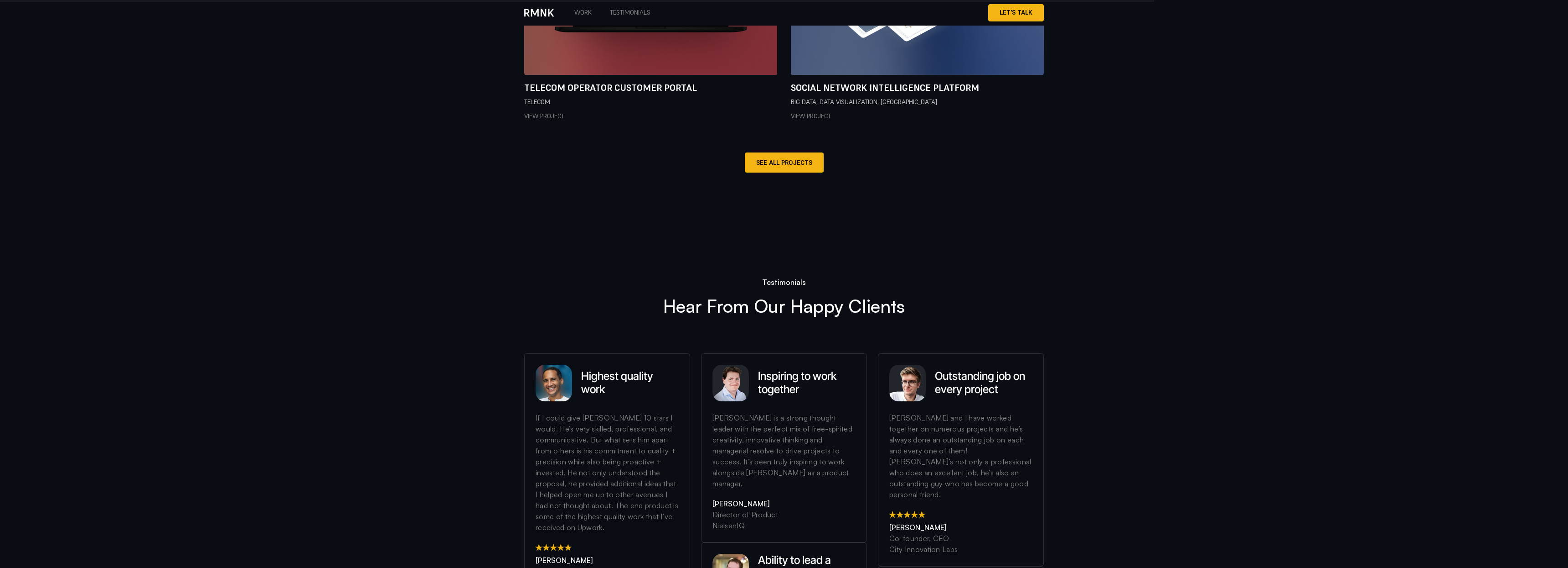
click at [599, 412] on div "If I could give [PERSON_NAME] 10 stars I would. He’s very skilled, professional…" at bounding box center [607, 476] width 143 height 129
drag, startPoint x: 757, startPoint y: 210, endPoint x: 800, endPoint y: 218, distance: 43.7
click at [765, 364] on div "Inspiring to work together" at bounding box center [784, 388] width 143 height 47
click at [765, 412] on div "[PERSON_NAME] is a strong thought leader with the perfect mix of free-spirited …" at bounding box center [784, 454] width 143 height 86
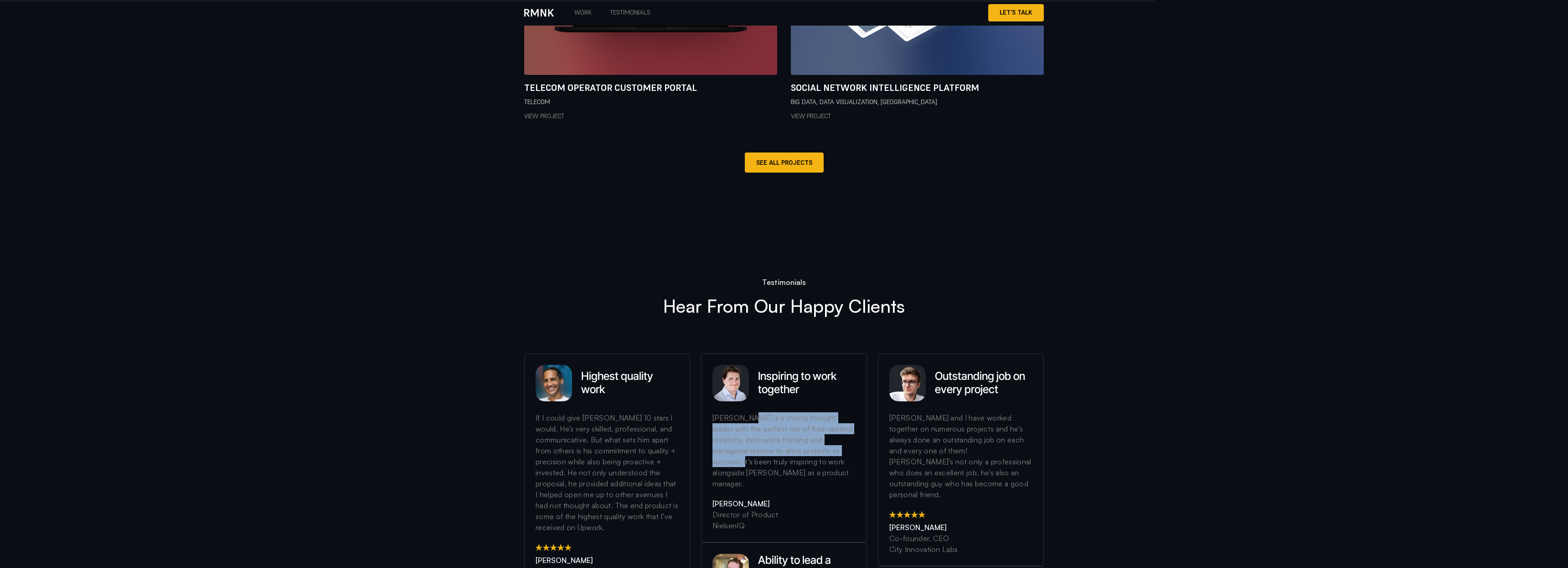
drag, startPoint x: 713, startPoint y: 250, endPoint x: 803, endPoint y: 282, distance: 95.5
click at [765, 412] on div "[PERSON_NAME] is a strong thought leader with the perfect mix of free-spirited …" at bounding box center [784, 454] width 143 height 86
drag, startPoint x: 805, startPoint y: 284, endPoint x: 816, endPoint y: 295, distance: 15.6
click at [765, 412] on div "[PERSON_NAME] is a strong thought leader with the perfect mix of free-spirited …" at bounding box center [784, 454] width 143 height 86
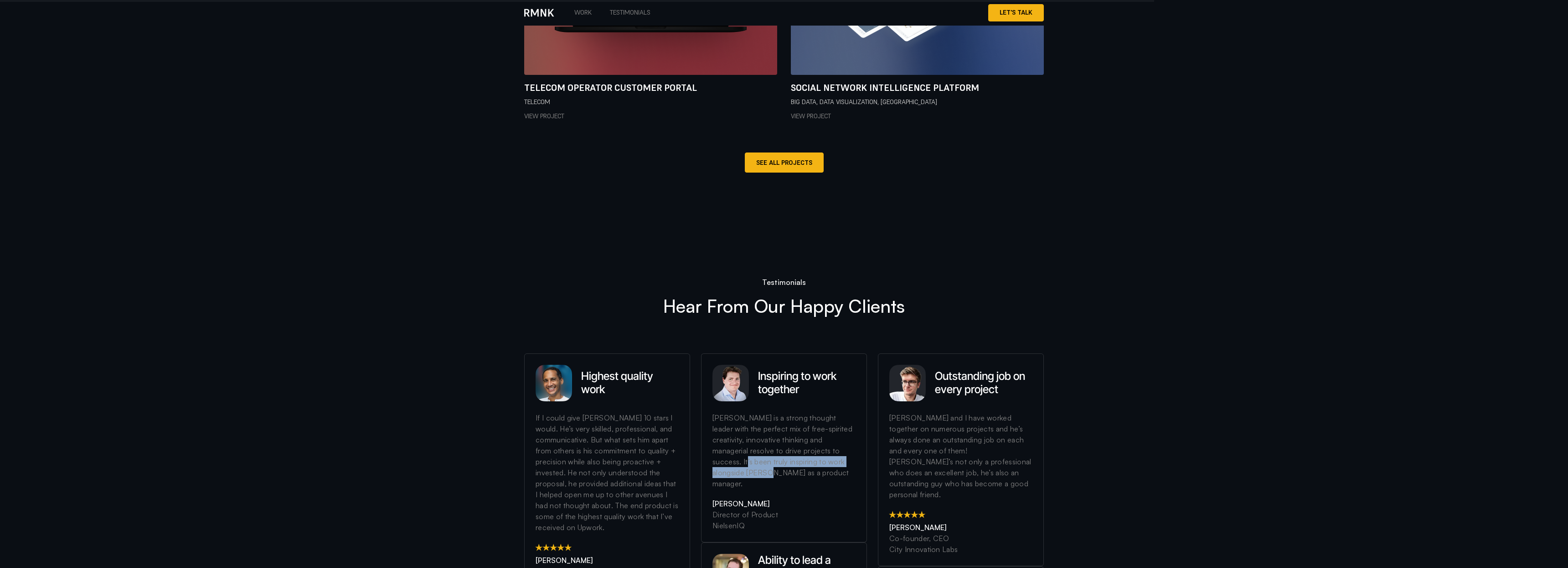
click at [765, 412] on div "[PERSON_NAME] is a strong thought leader with the perfect mix of free-spirited …" at bounding box center [784, 454] width 143 height 86
drag, startPoint x: 937, startPoint y: 209, endPoint x: 955, endPoint y: 211, distance: 18.1
click at [765, 370] on h3 "Outstanding job on every project" at bounding box center [983, 383] width 97 height 26
click at [765, 364] on img at bounding box center [907, 382] width 36 height 36
click at [765, 364] on div "Outstanding job on every project" at bounding box center [960, 388] width 143 height 47
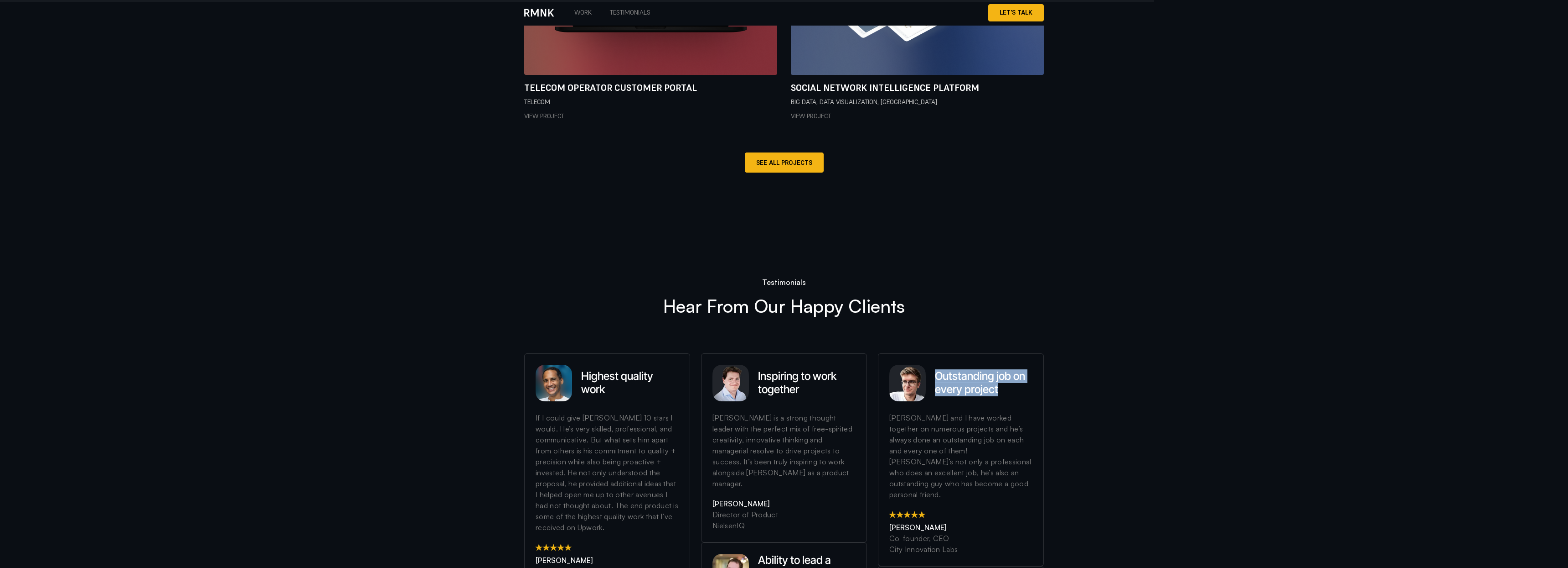
drag, startPoint x: 937, startPoint y: 209, endPoint x: 1004, endPoint y: 228, distance: 69.6
click at [765, 370] on h3 "Outstanding job on every project" at bounding box center [983, 383] width 97 height 26
click at [765, 412] on div "[PERSON_NAME] and I have worked together on numerous projects and he’s always d…" at bounding box center [960, 460] width 143 height 97
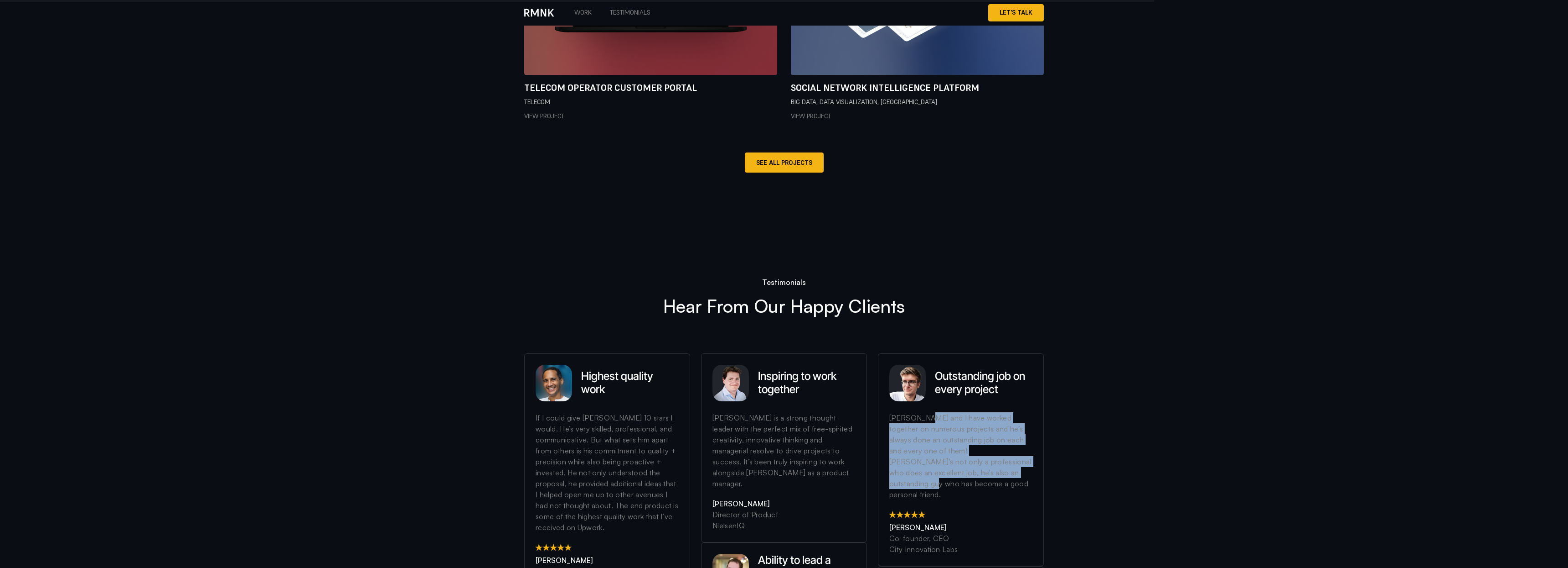
drag, startPoint x: 886, startPoint y: 250, endPoint x: 954, endPoint y: 303, distance: 86.2
click at [765, 353] on div "Outstanding job on every project [PERSON_NAME] and I have worked together on nu…" at bounding box center [961, 459] width 166 height 213
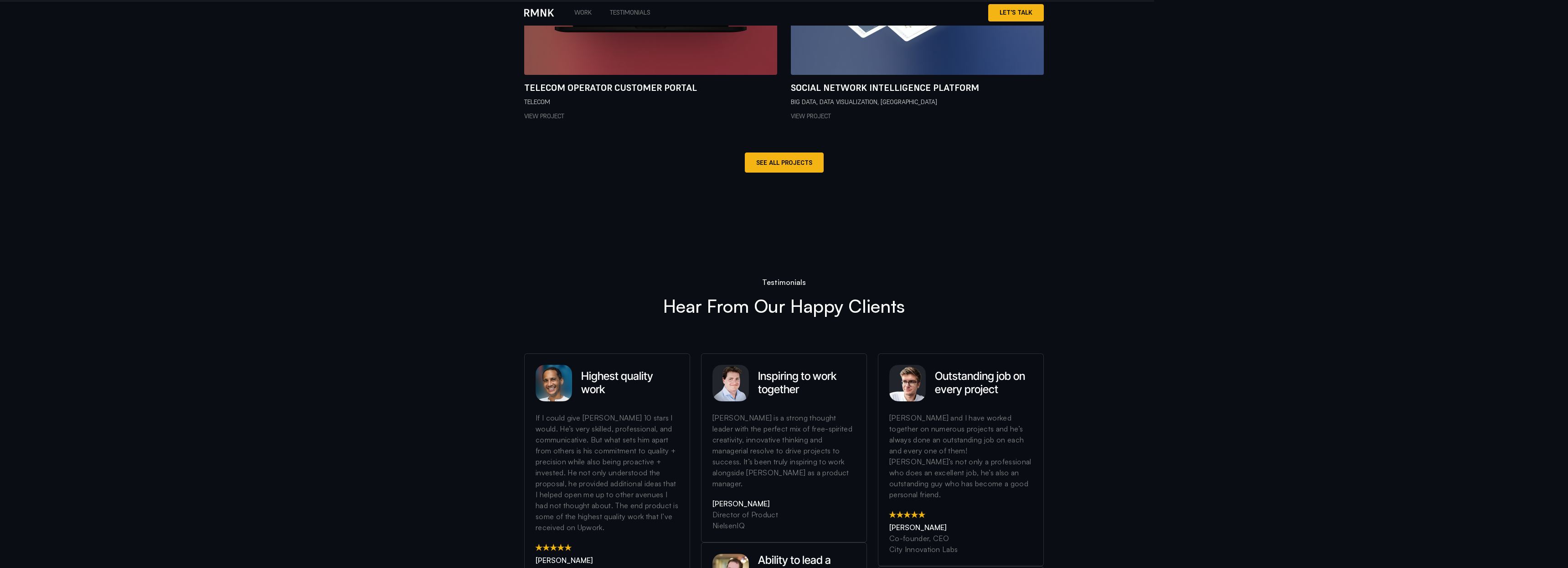
click at [765, 412] on div "[PERSON_NAME] and I have worked together on numerous projects and he’s always d…" at bounding box center [960, 460] width 143 height 97
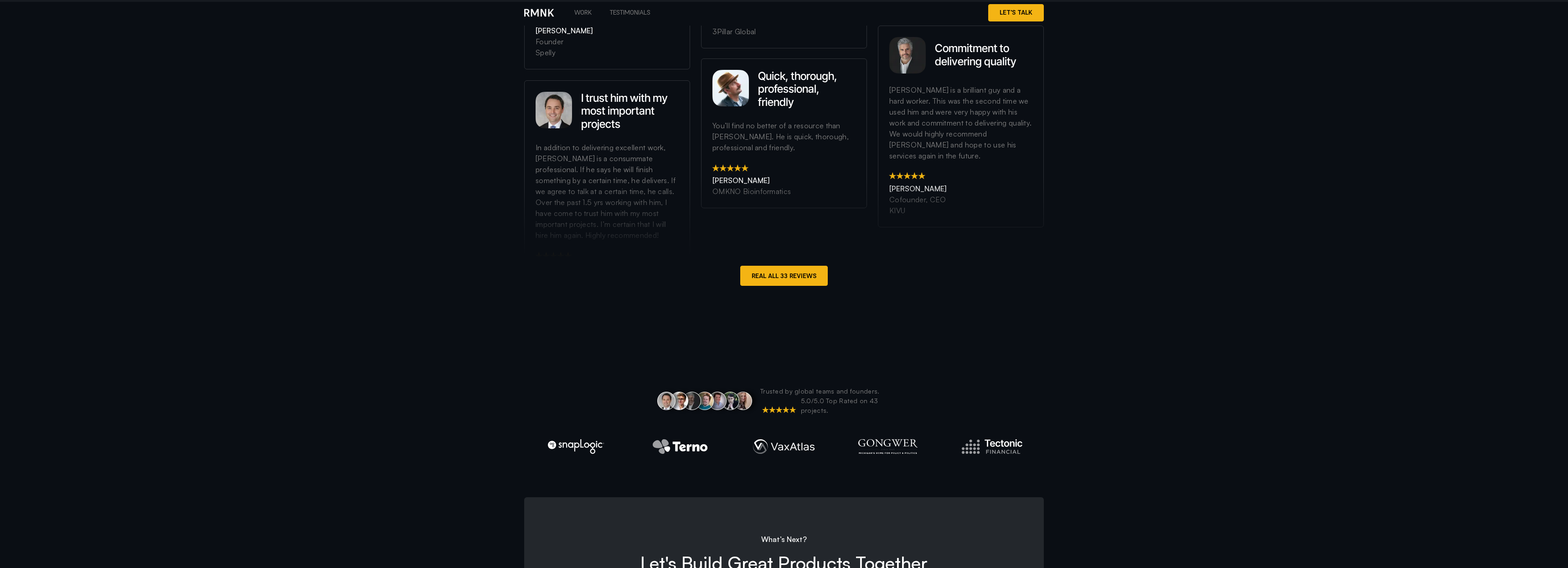
scroll to position [2843, 0]
drag, startPoint x: 524, startPoint y: 263, endPoint x: 1040, endPoint y: 269, distance: 516.0
click at [765, 386] on div "Trusted by global teams and founders. 5.0/5.0 Top Rated on 43 projects." at bounding box center [784, 423] width 1568 height 73
click at [765, 426] on img "2 / 3" at bounding box center [992, 447] width 63 height 15
click at [765, 426] on div "What’s Next?" at bounding box center [784, 543] width 498 height 19
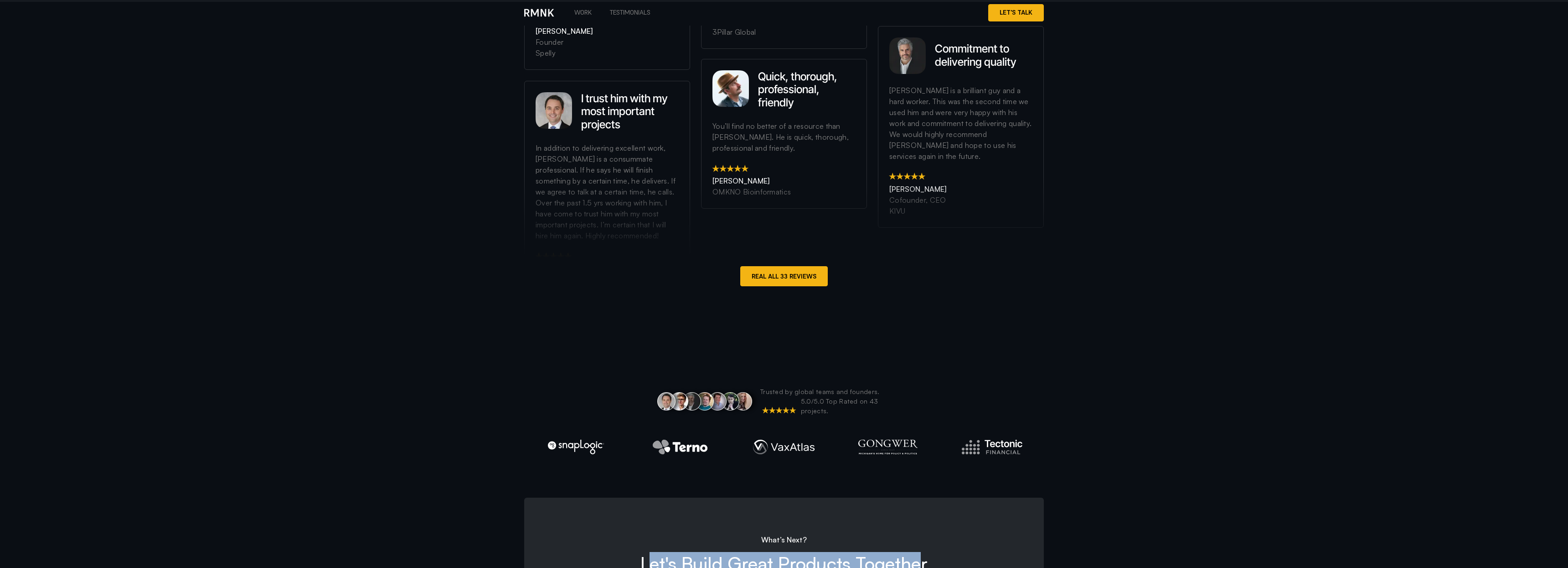
drag, startPoint x: 647, startPoint y: 383, endPoint x: 919, endPoint y: 385, distance: 272.0
click at [765, 426] on h2 "Let's Build Great Products Together" at bounding box center [784, 563] width 498 height 22
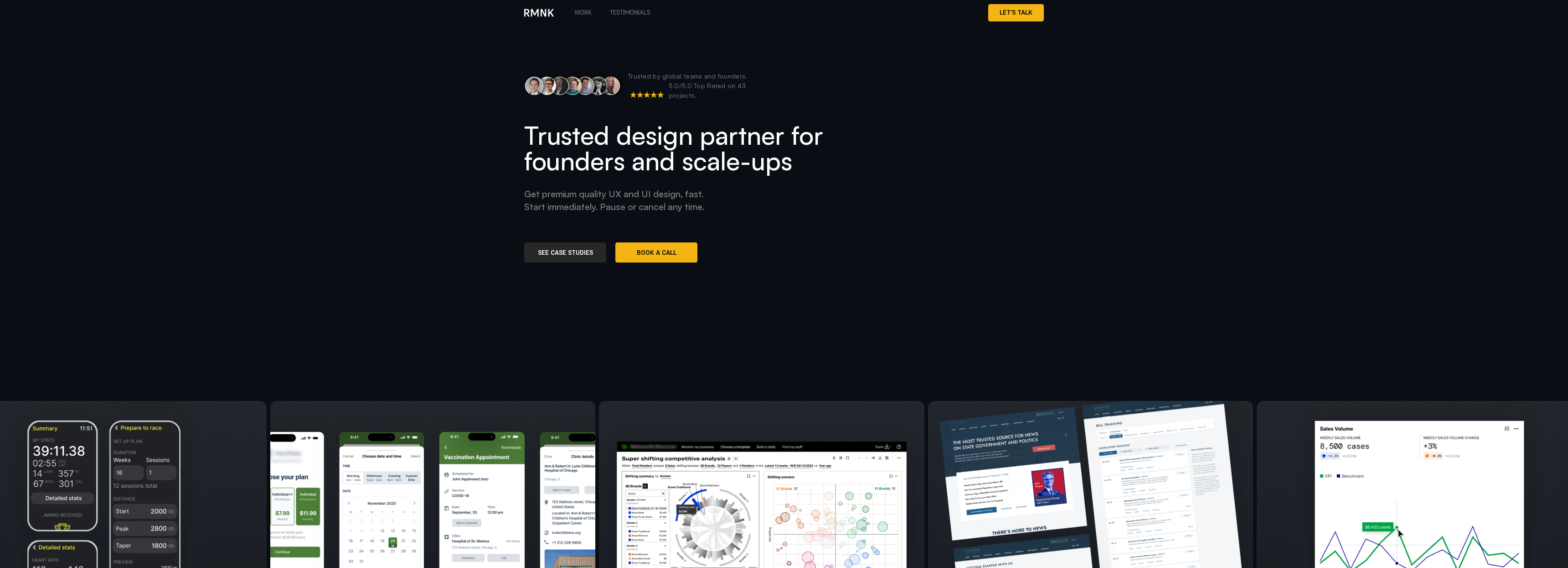
scroll to position [0, 0]
